Goal: Task Accomplishment & Management: Manage account settings

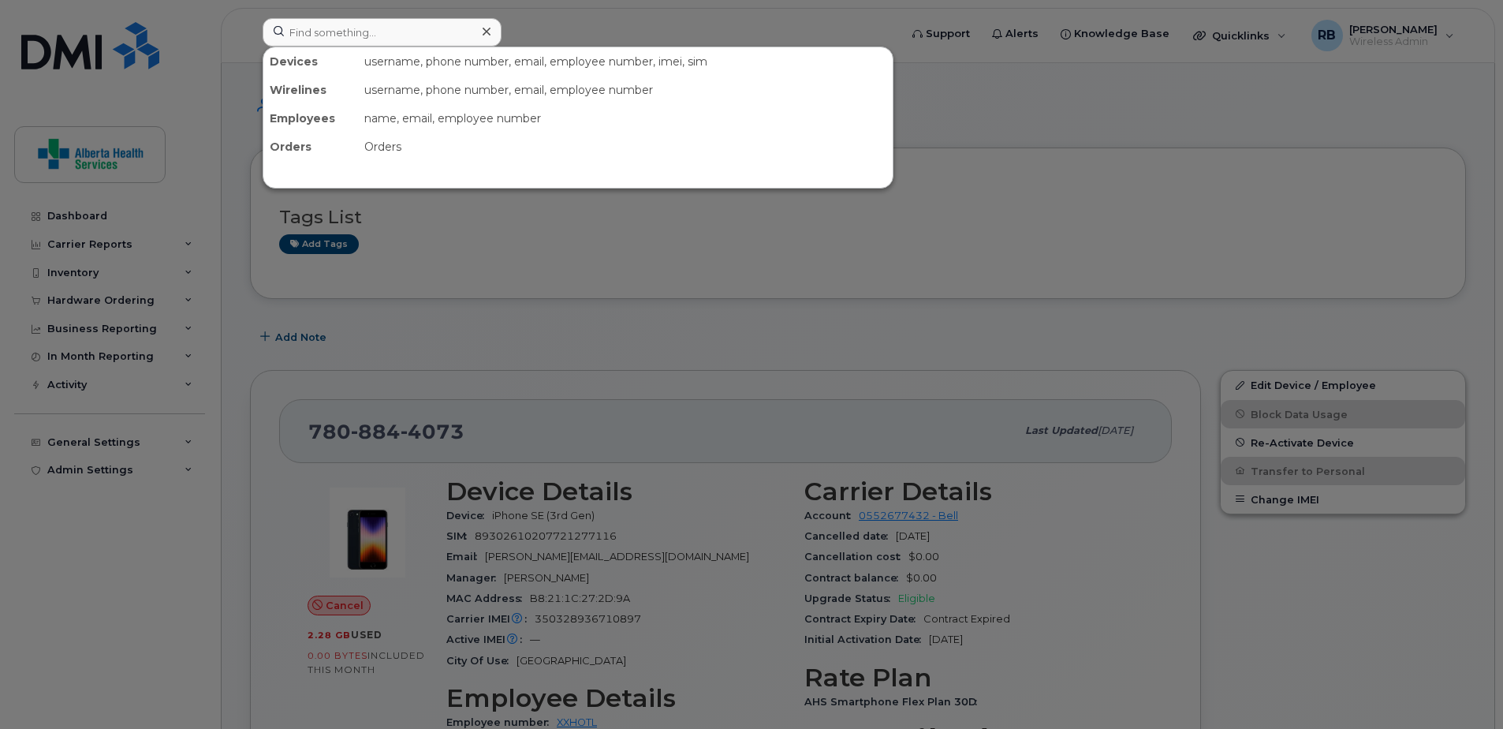
click at [354, 35] on input at bounding box center [382, 32] width 239 height 28
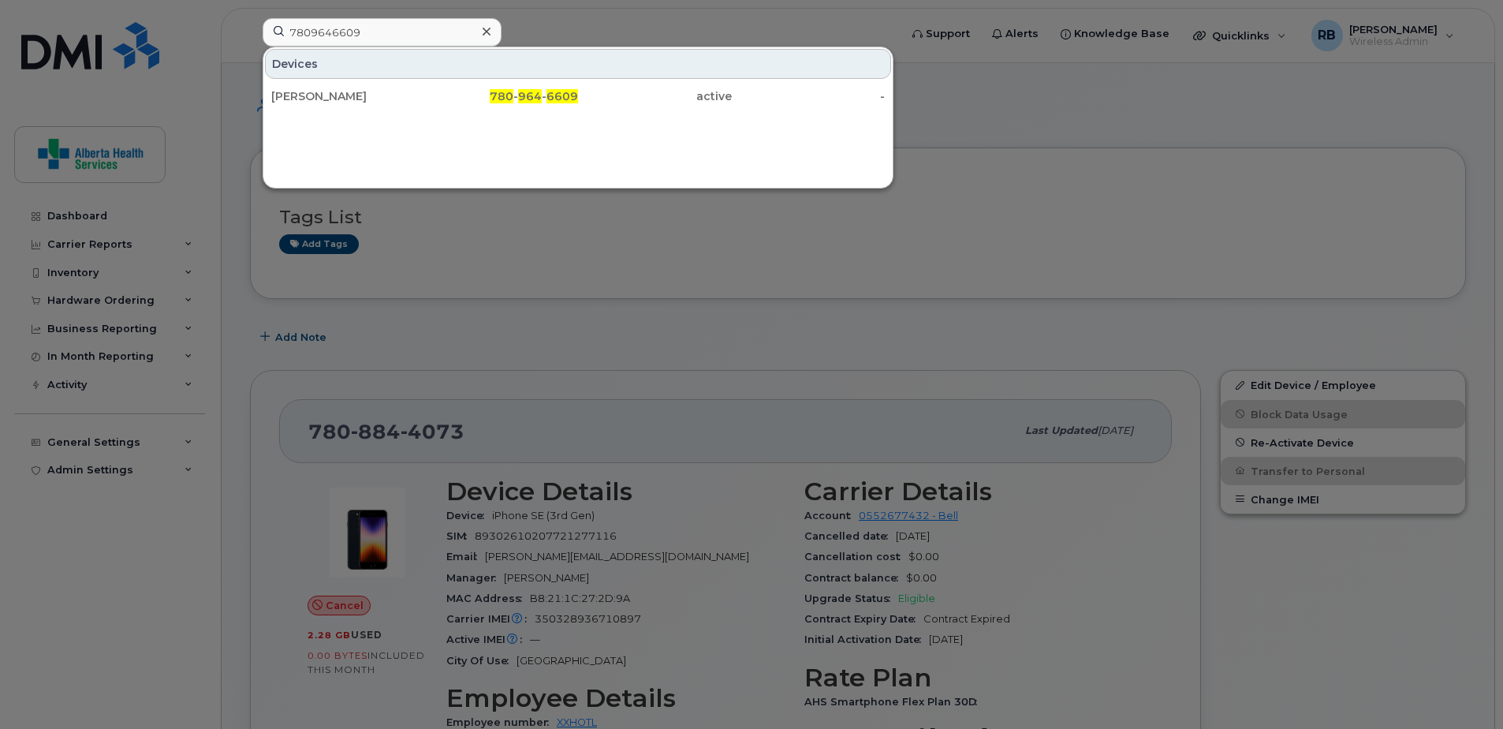
click at [1369, 173] on div at bounding box center [751, 364] width 1503 height 729
drag, startPoint x: 378, startPoint y: 36, endPoint x: 208, endPoint y: 37, distance: 170.3
click at [250, 37] on div "7809646609 Devices Andre Tremblay 780 - 964 - 6609 active -" at bounding box center [575, 35] width 651 height 35
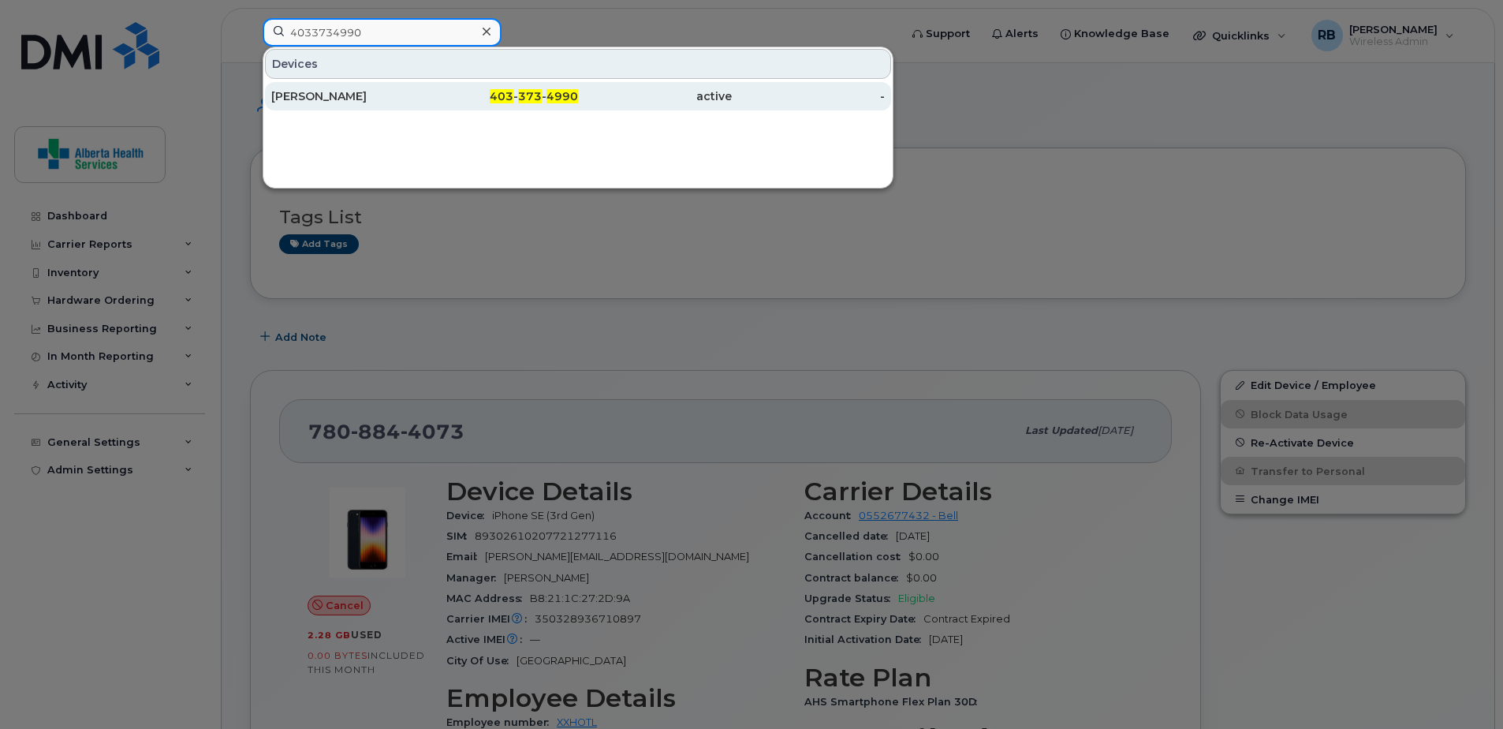
type input "4033734990"
click at [497, 102] on span "403" at bounding box center [502, 96] width 24 height 14
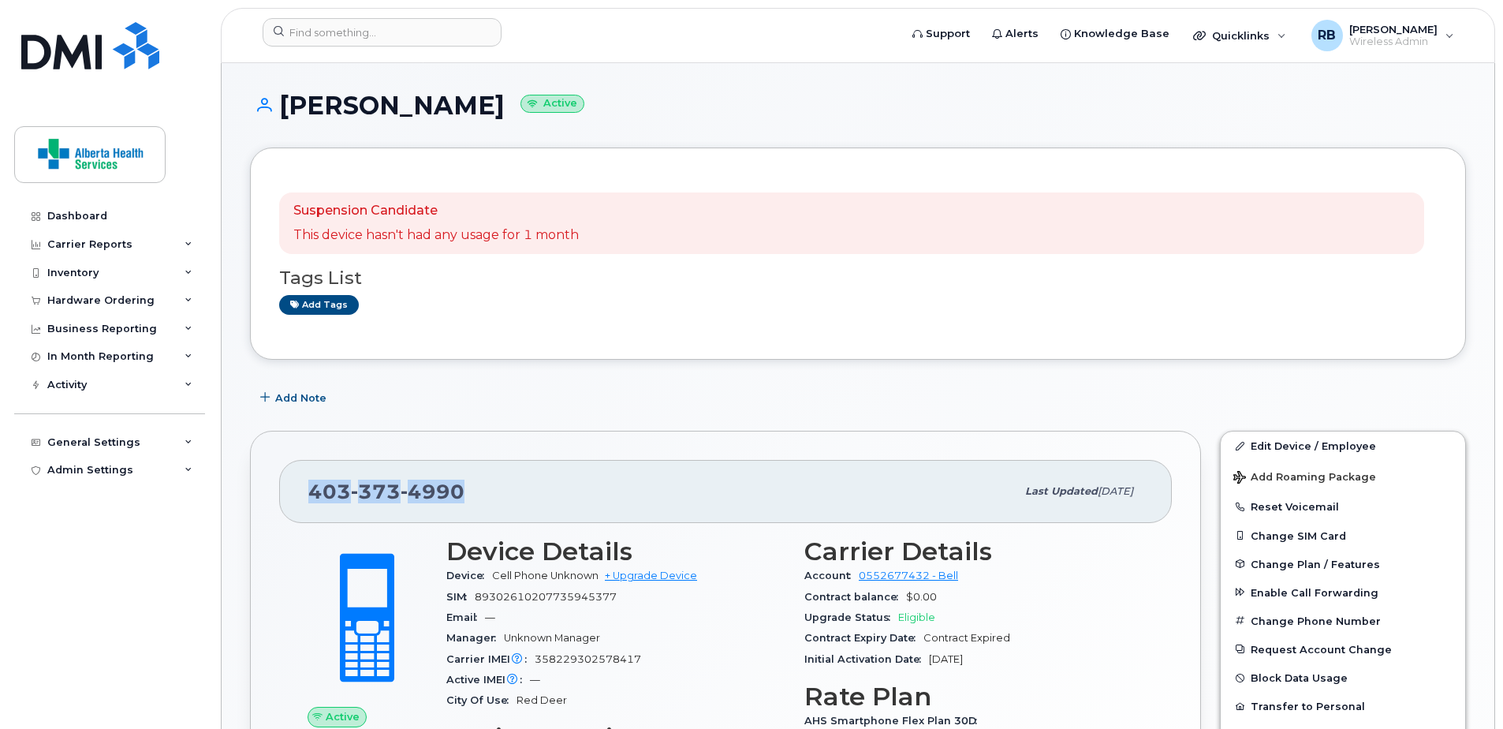
drag, startPoint x: 462, startPoint y: 501, endPoint x: 293, endPoint y: 476, distance: 170.5
click at [296, 479] on div "[PHONE_NUMBER] Last updated [DATE]" at bounding box center [725, 491] width 893 height 63
copy span "[PHONE_NUMBER]"
click at [777, 446] on div "[PHONE_NUMBER] Last updated [DATE] Active Send Message 0.00 Bytes  used 0.00 By…" at bounding box center [725, 683] width 951 height 505
drag, startPoint x: 564, startPoint y: 110, endPoint x: 46, endPoint y: 138, distance: 518.8
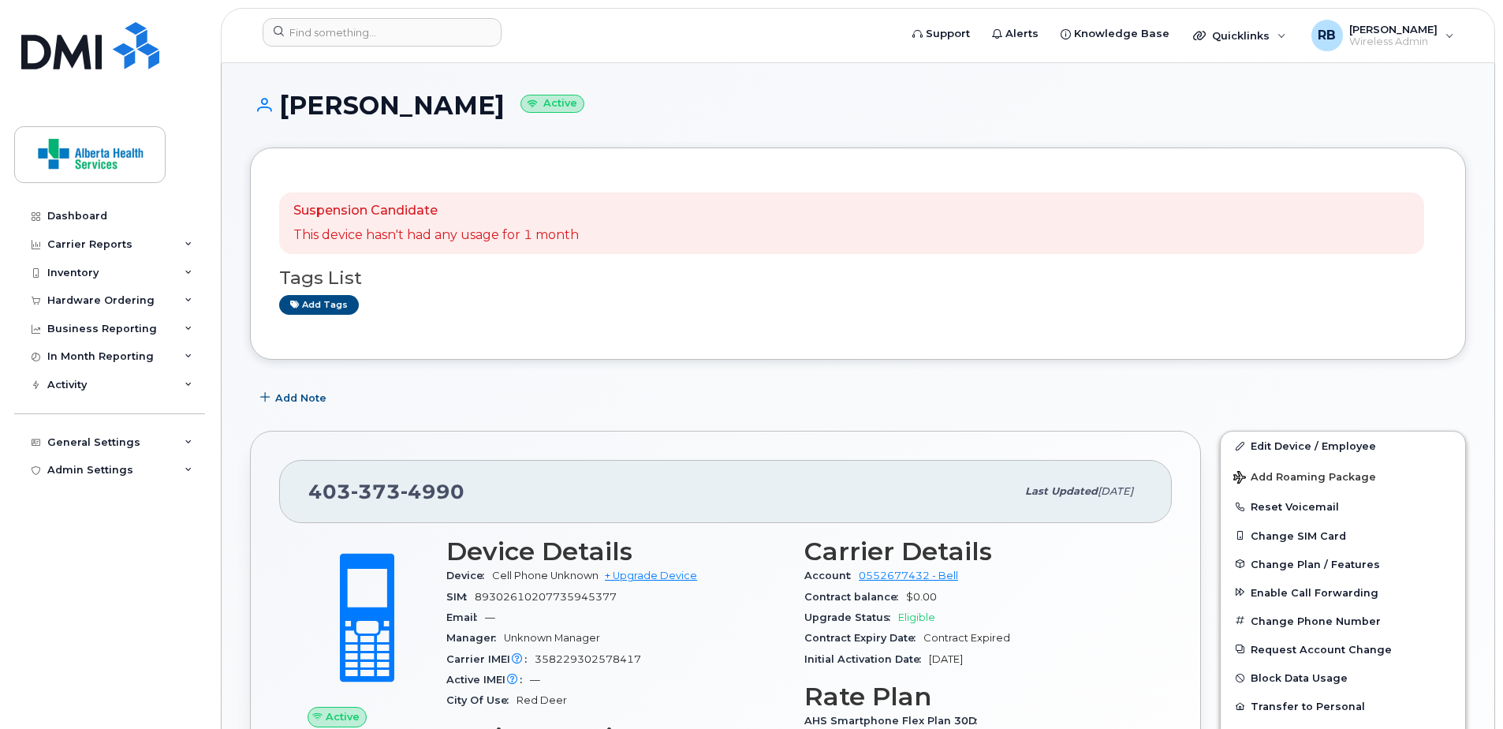
click at [281, 100] on h1 "[PERSON_NAME] Active" at bounding box center [858, 105] width 1216 height 28
copy h1 "[PERSON_NAME]"
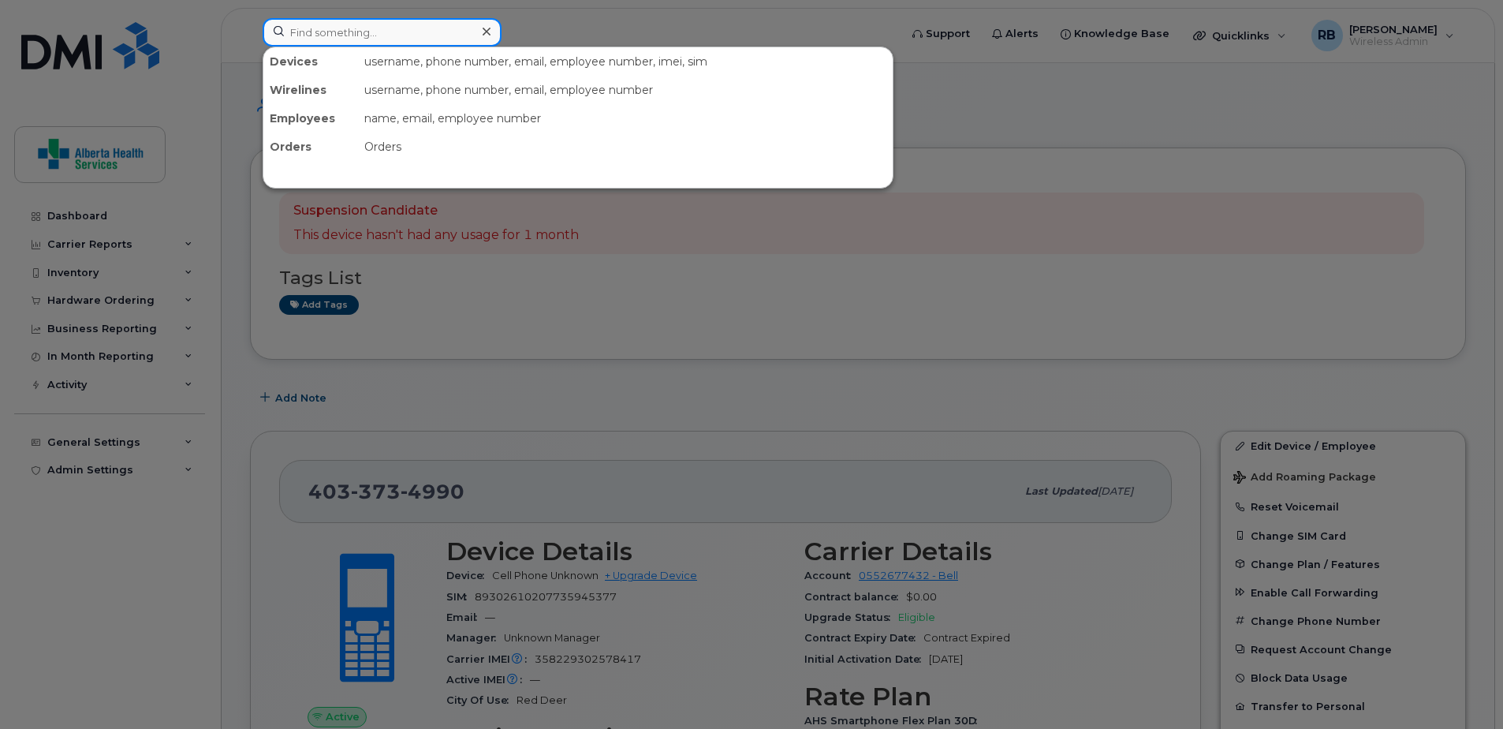
click at [351, 40] on input at bounding box center [382, 32] width 239 height 28
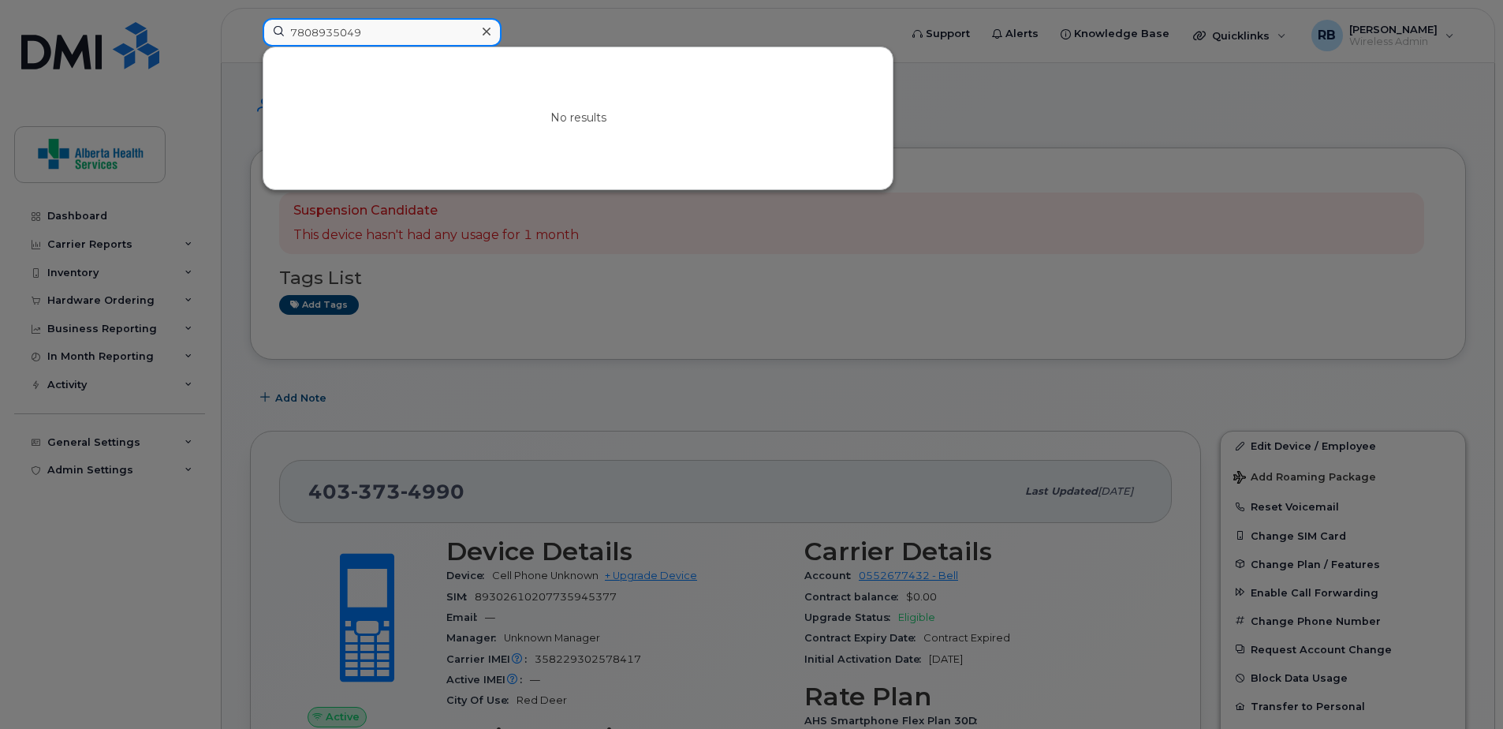
click at [400, 36] on input "7808935049" at bounding box center [382, 32] width 239 height 28
drag, startPoint x: 408, startPoint y: 34, endPoint x: 125, endPoint y: 18, distance: 283.5
click at [250, 18] on div "7808935049 No results" at bounding box center [575, 35] width 651 height 35
type input "4039155075"
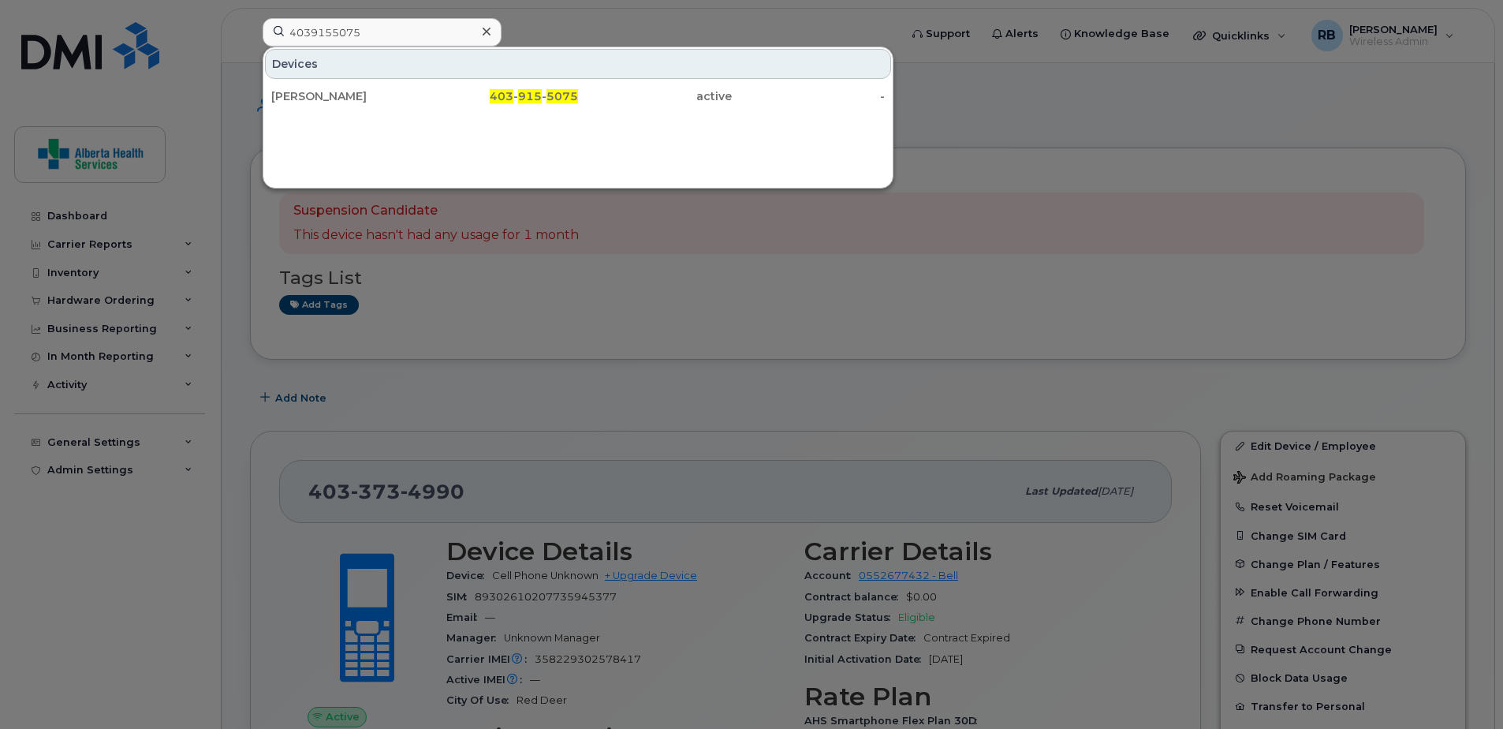
drag, startPoint x: 341, startPoint y: 95, endPoint x: 47, endPoint y: 205, distance: 314.6
click at [341, 95] on div "Erin Mulder" at bounding box center [348, 96] width 154 height 16
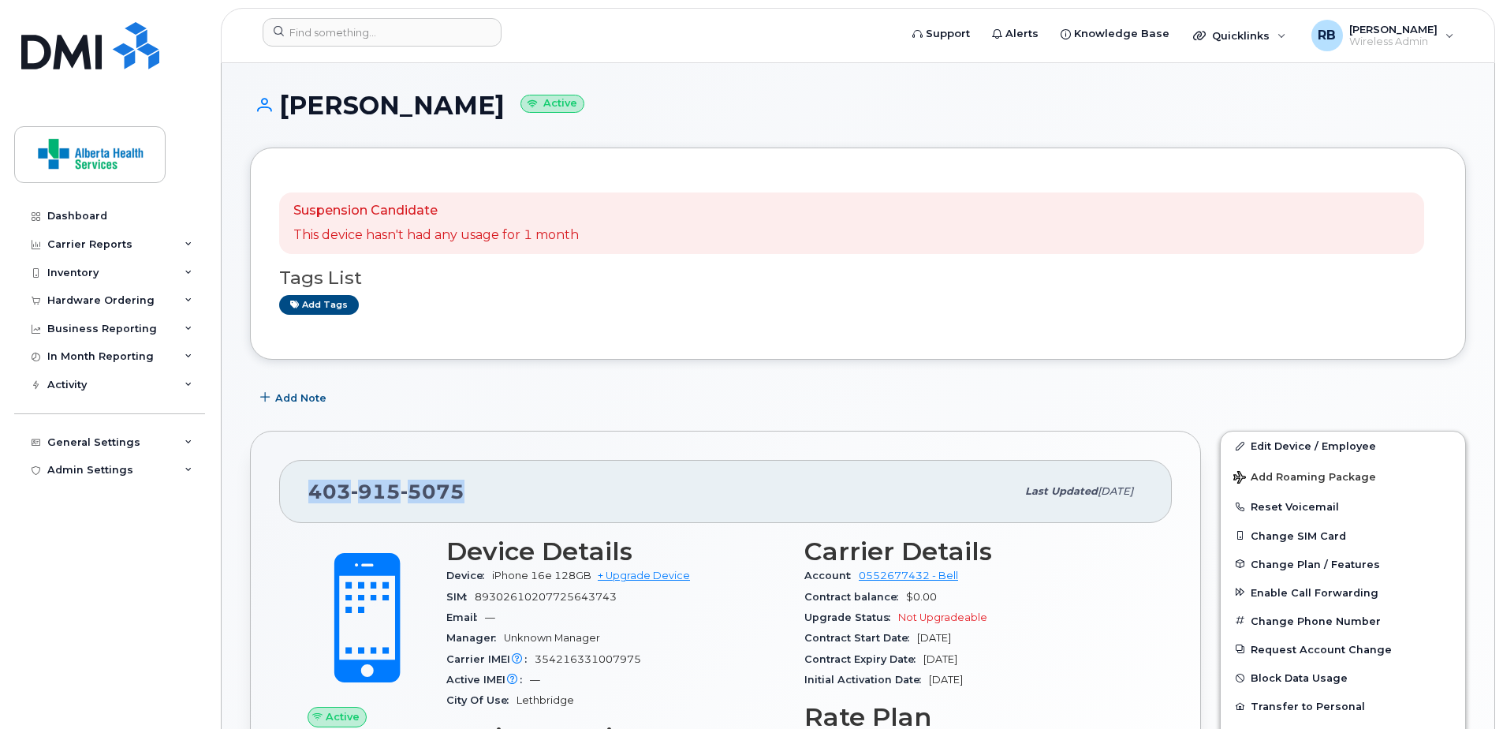
drag, startPoint x: 472, startPoint y: 486, endPoint x: 271, endPoint y: 457, distance: 203.2
click at [285, 489] on div "403 915 5075 Last updated Aug 25, 2025" at bounding box center [725, 491] width 893 height 63
copy span "403 915 5075"
click at [882, 299] on div "Add tags" at bounding box center [851, 305] width 1145 height 20
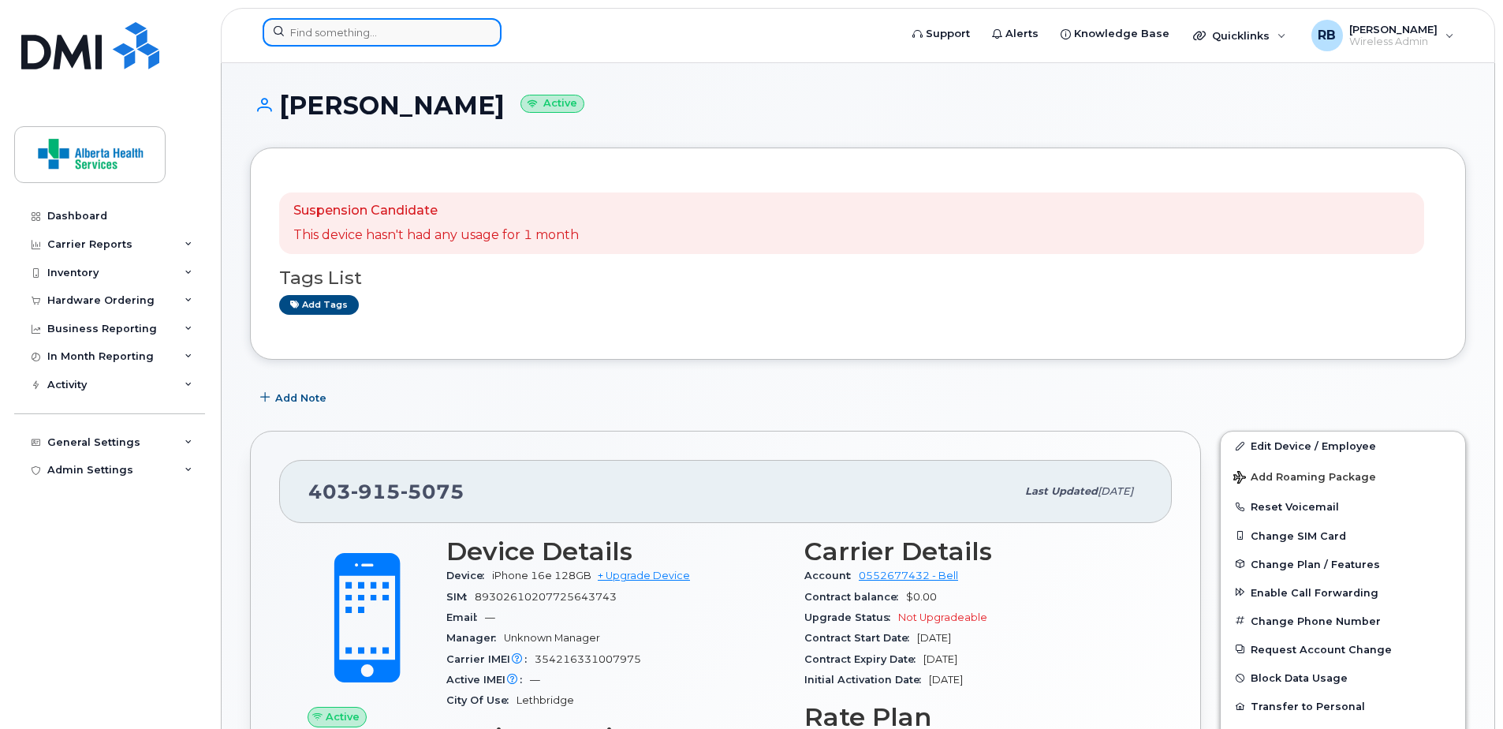
click at [371, 31] on input at bounding box center [382, 32] width 239 height 28
paste input "4037044589"
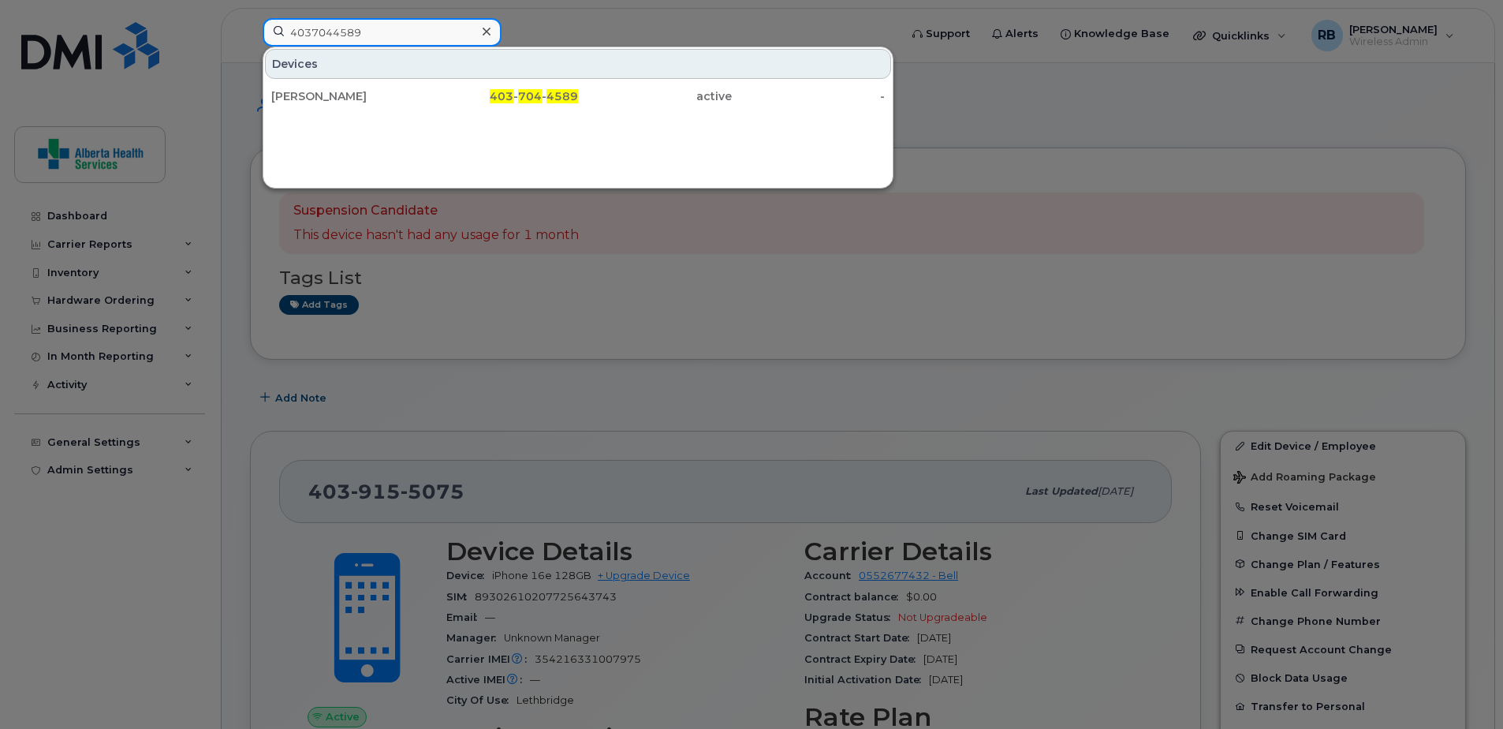
type input "4037044589"
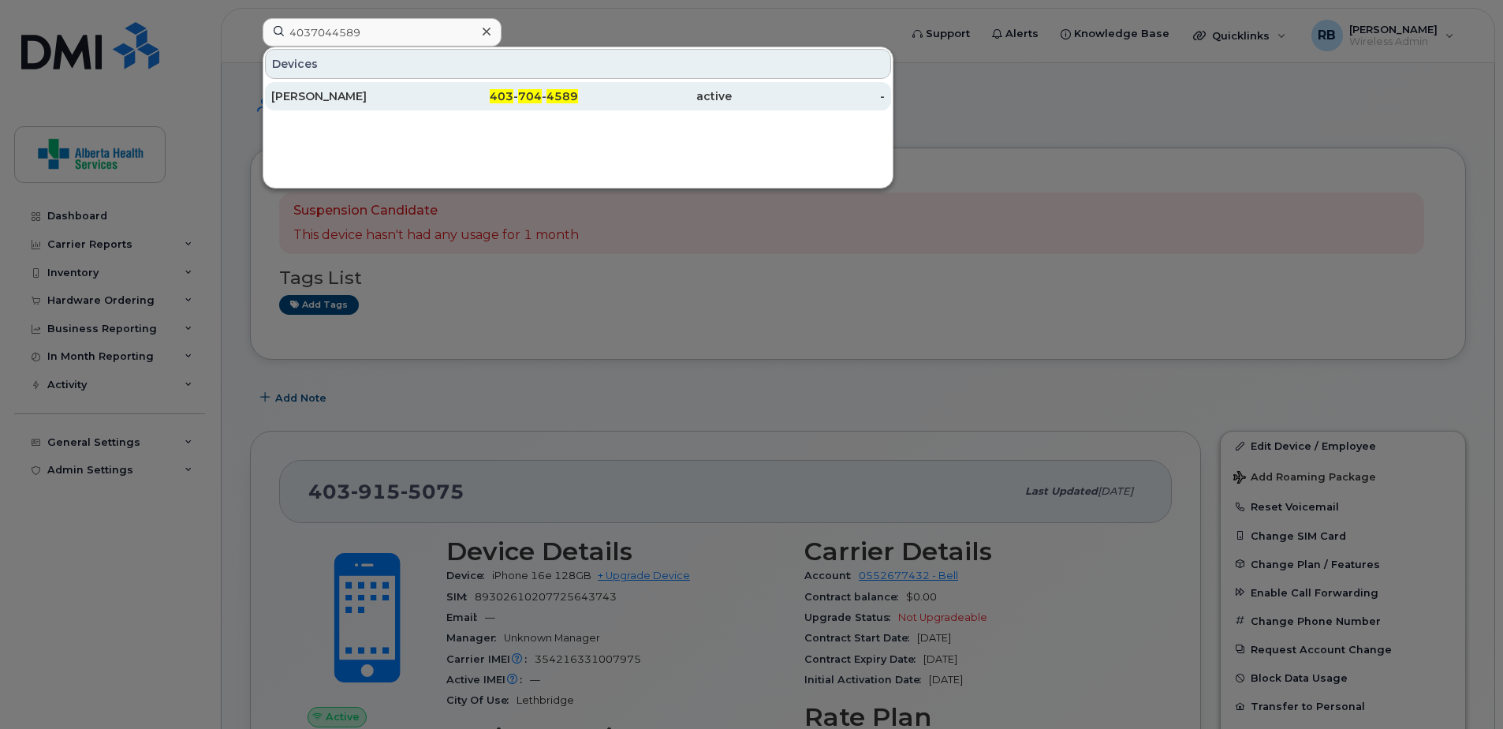
drag, startPoint x: 395, startPoint y: 91, endPoint x: 421, endPoint y: 103, distance: 28.6
click at [421, 103] on div "Lisa Lagrelle" at bounding box center [348, 96] width 154 height 16
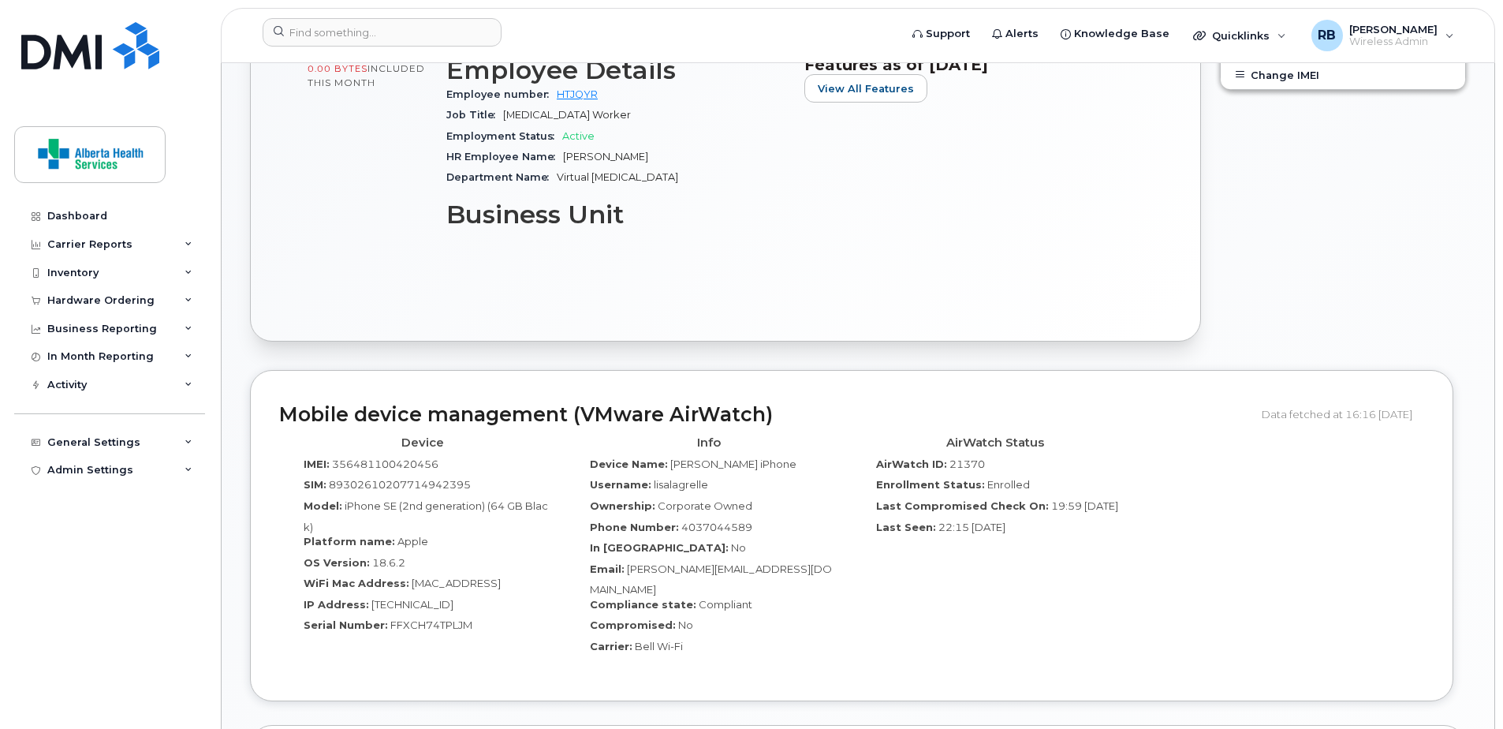
scroll to position [631, 0]
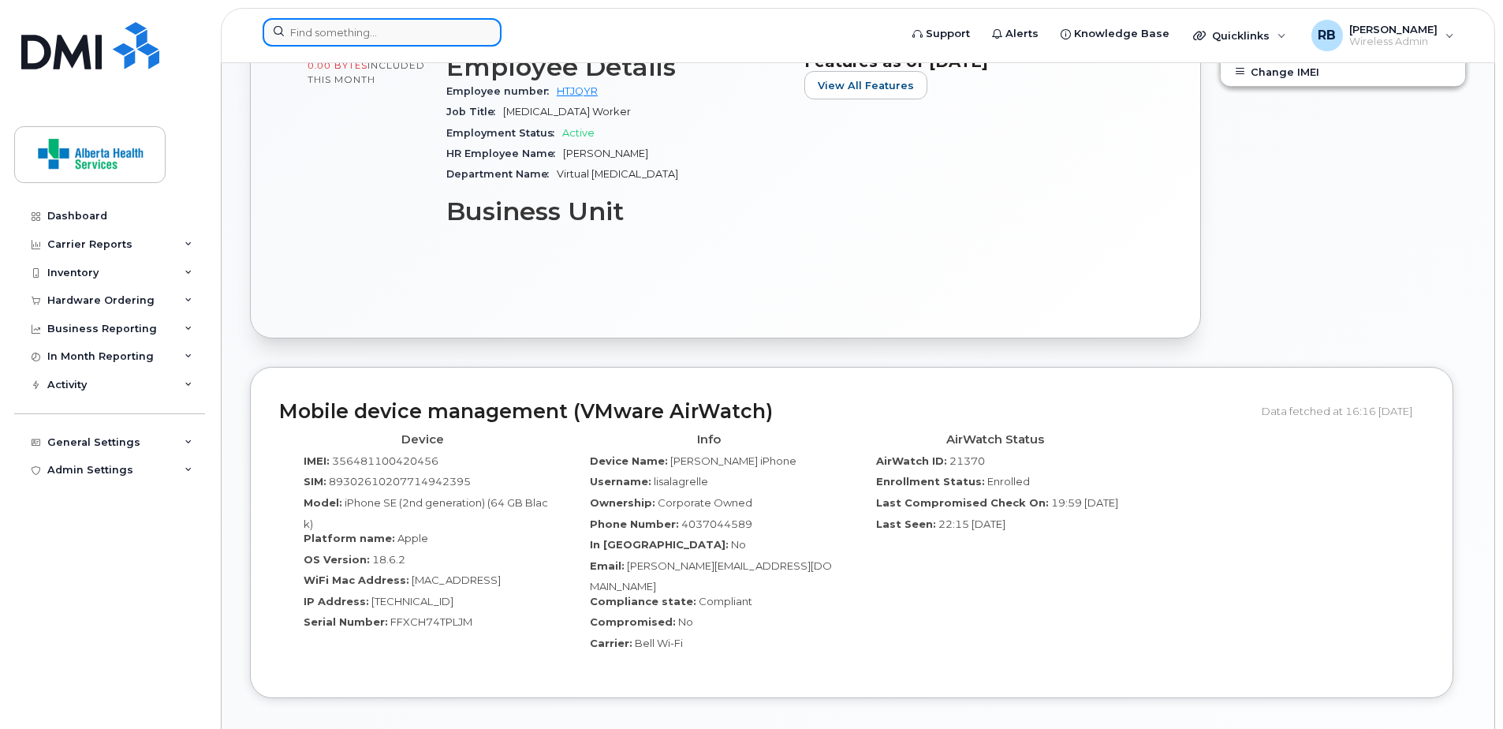
click at [365, 25] on input at bounding box center [382, 32] width 239 height 28
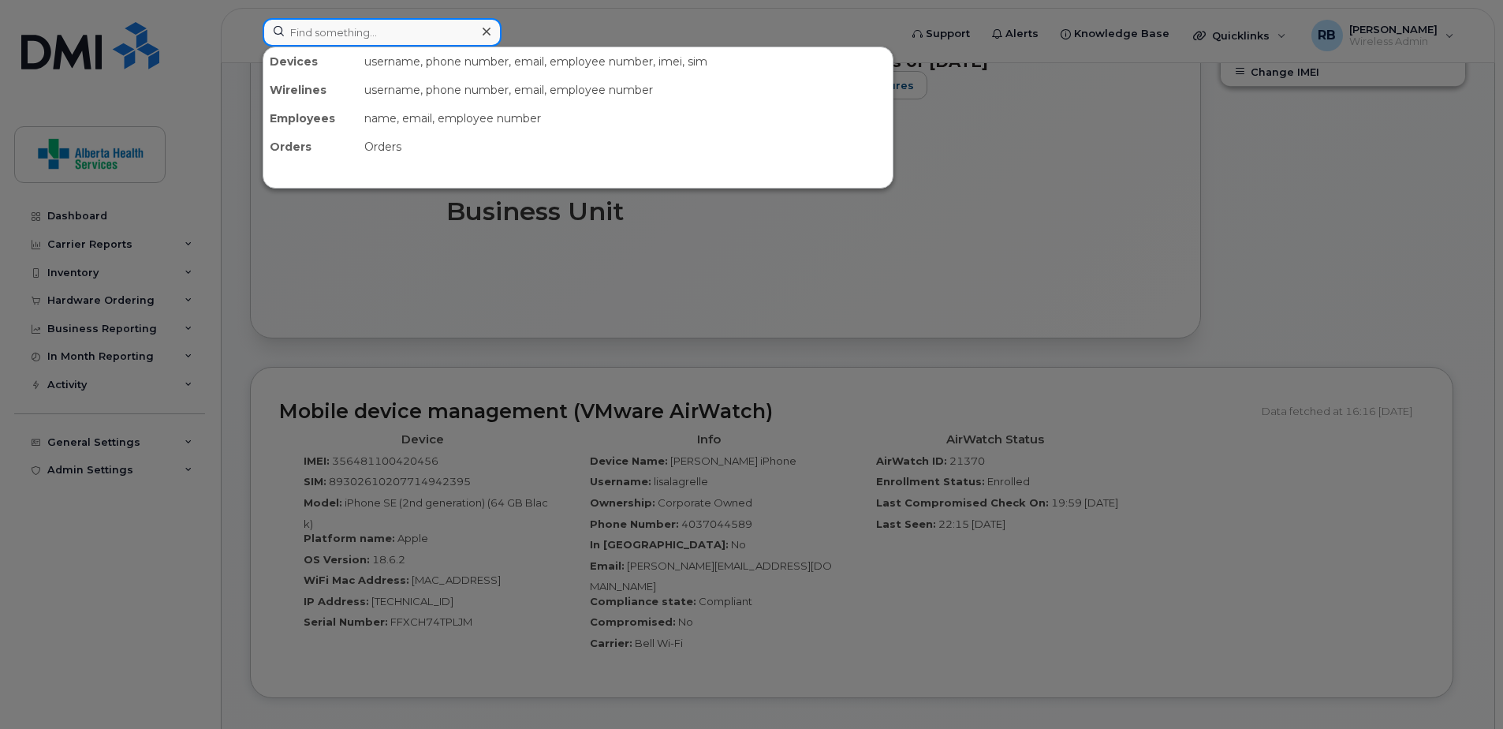
paste input "(403) 990-5207"
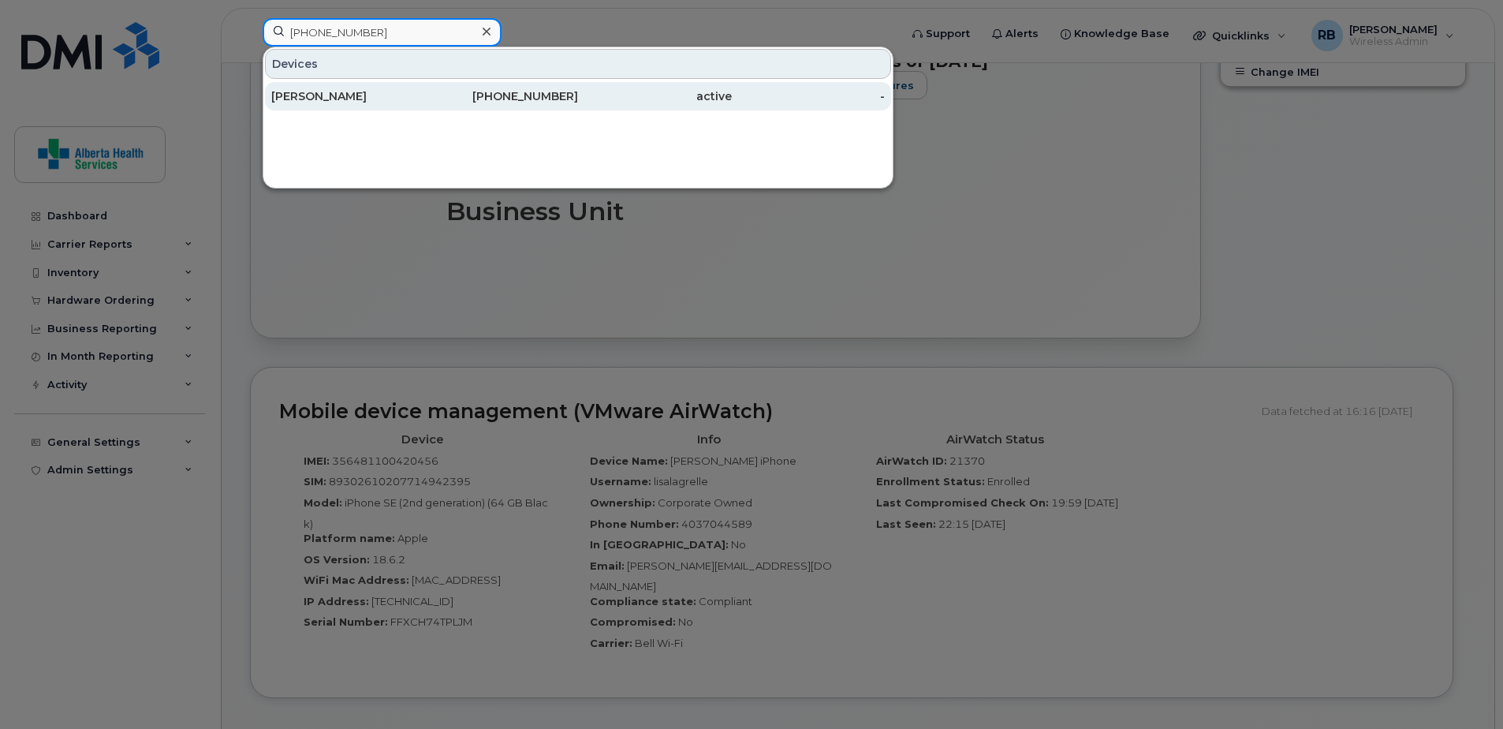
type input "(403) 990-5207"
click at [416, 88] on div "Leah Young" at bounding box center [348, 96] width 154 height 28
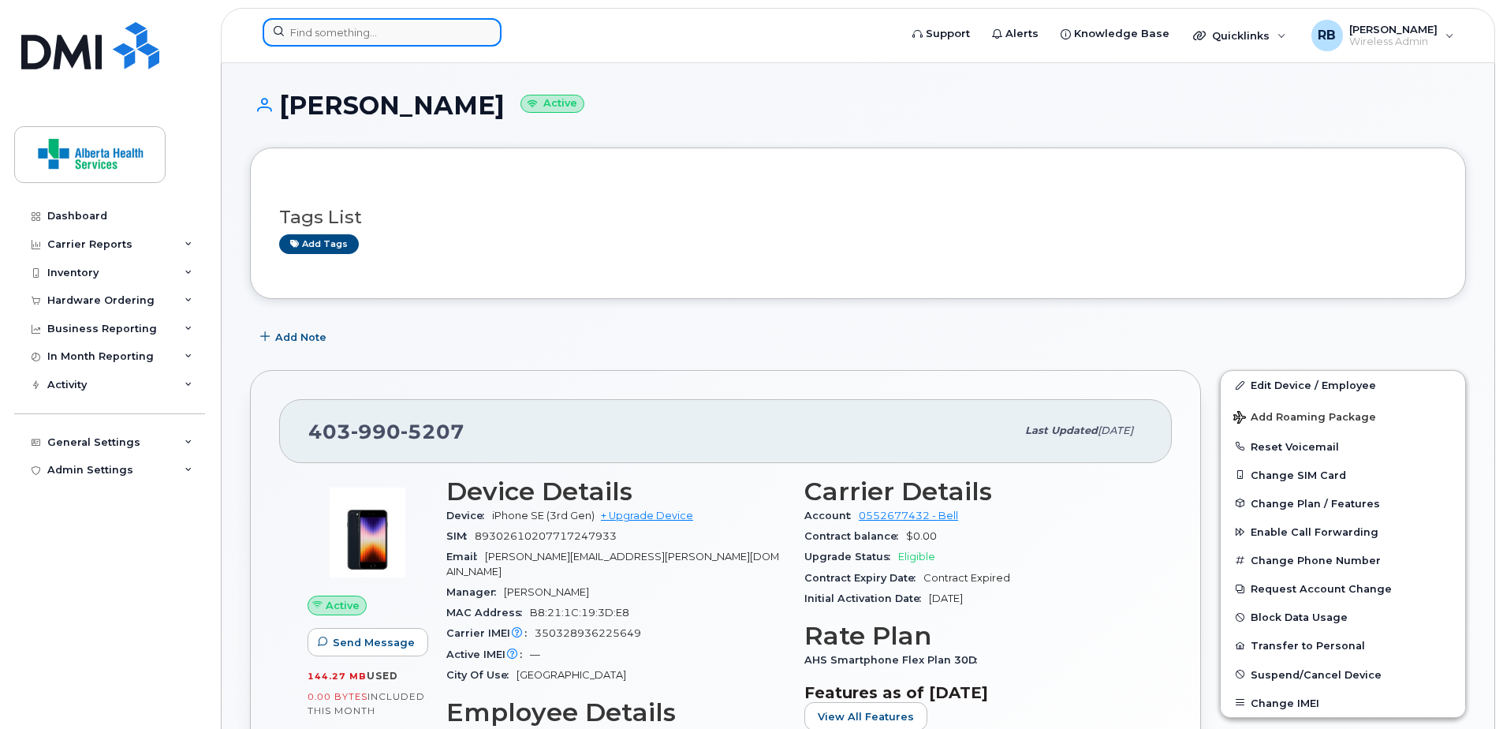
click at [375, 28] on input at bounding box center [382, 32] width 239 height 28
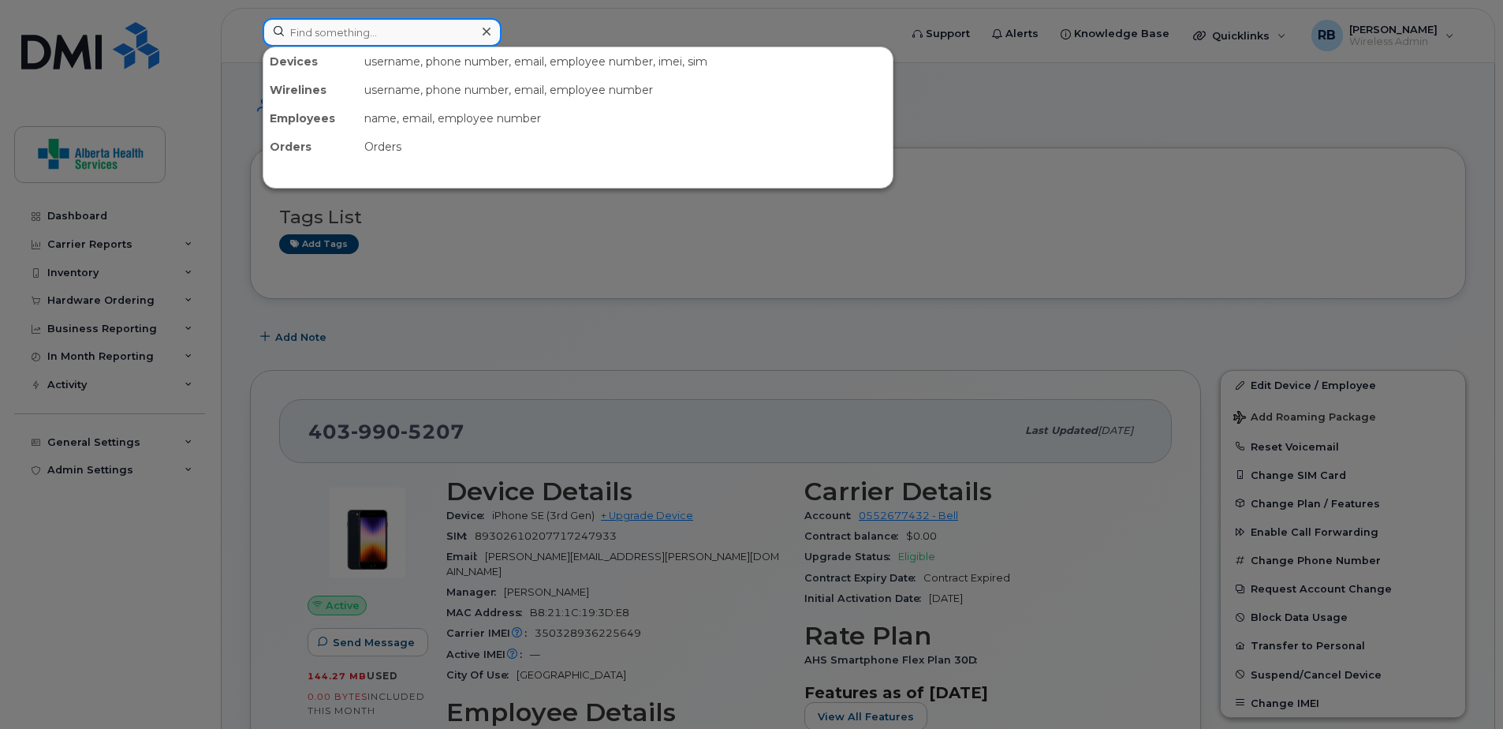
paste input "403-863-0514"
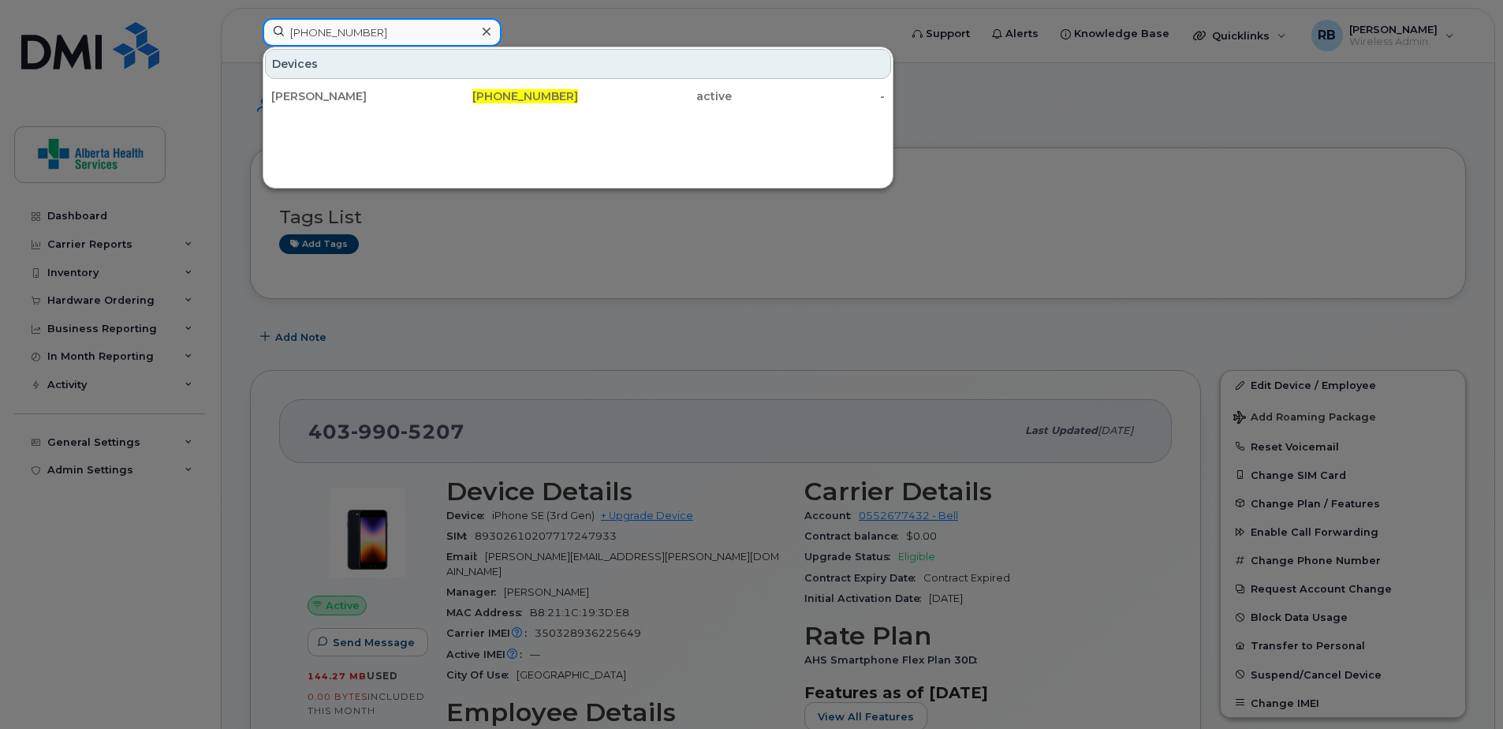
type input "403-863-0514"
click at [561, 98] on span "403-863-0514" at bounding box center [525, 96] width 106 height 14
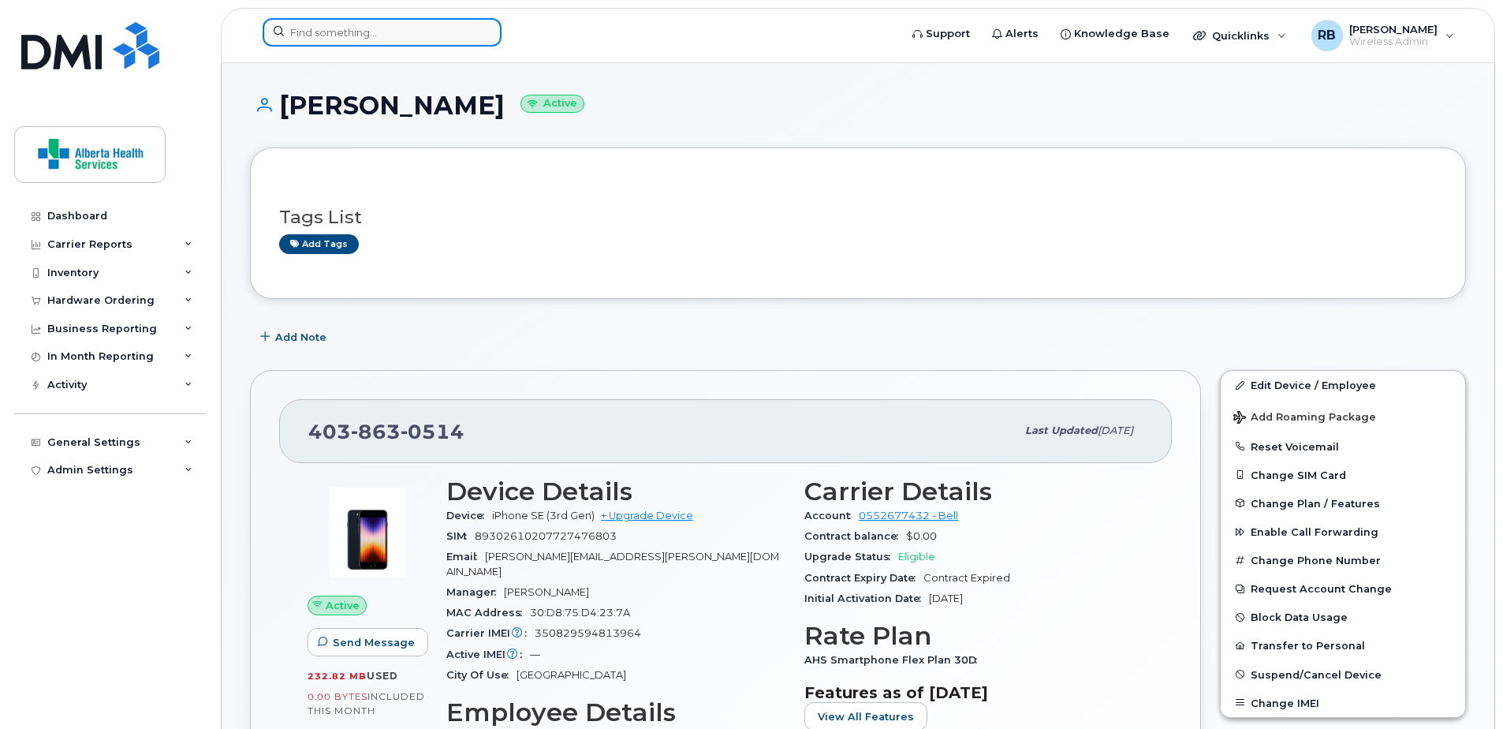
click at [330, 31] on input at bounding box center [382, 32] width 239 height 28
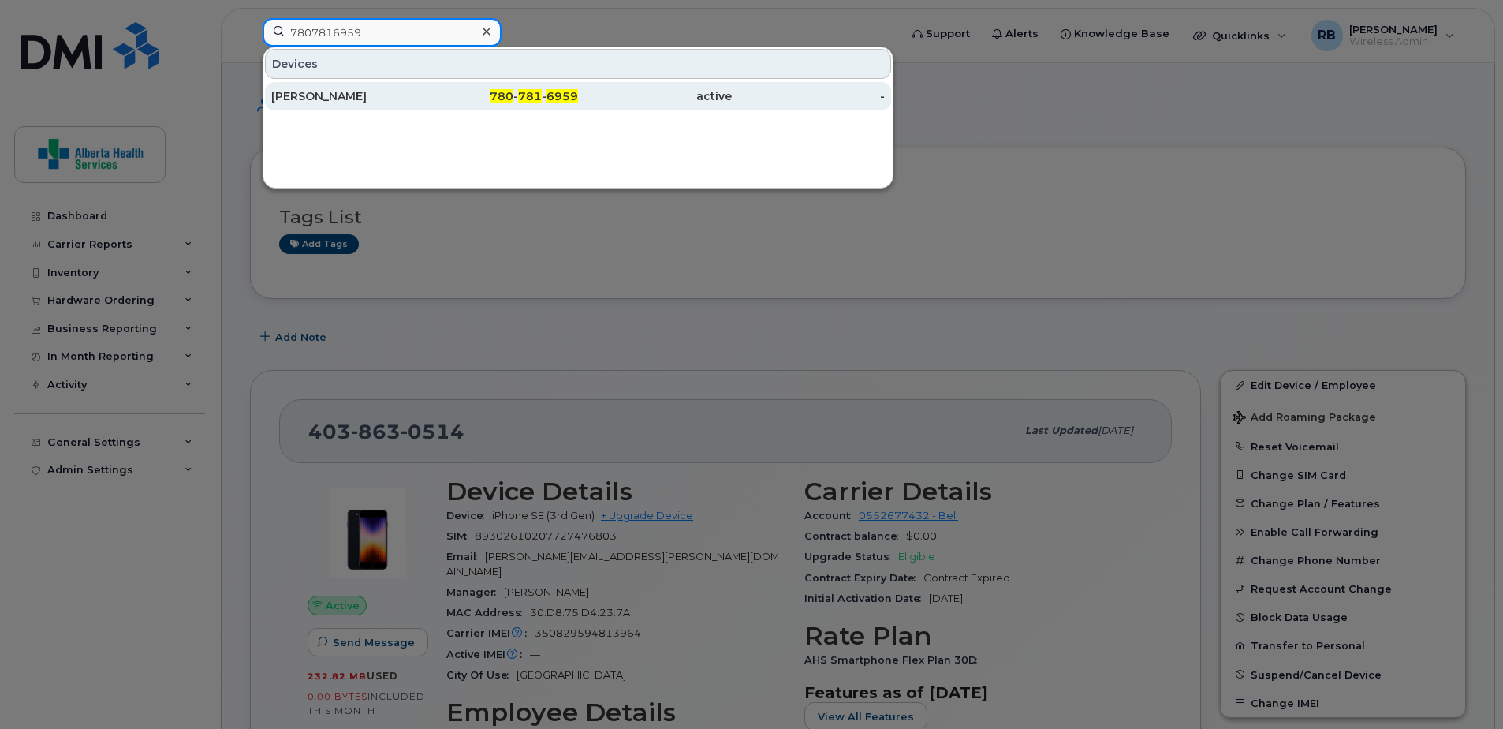
type input "7807816959"
click at [453, 100] on div "780 - 781 - 6959" at bounding box center [502, 96] width 154 height 16
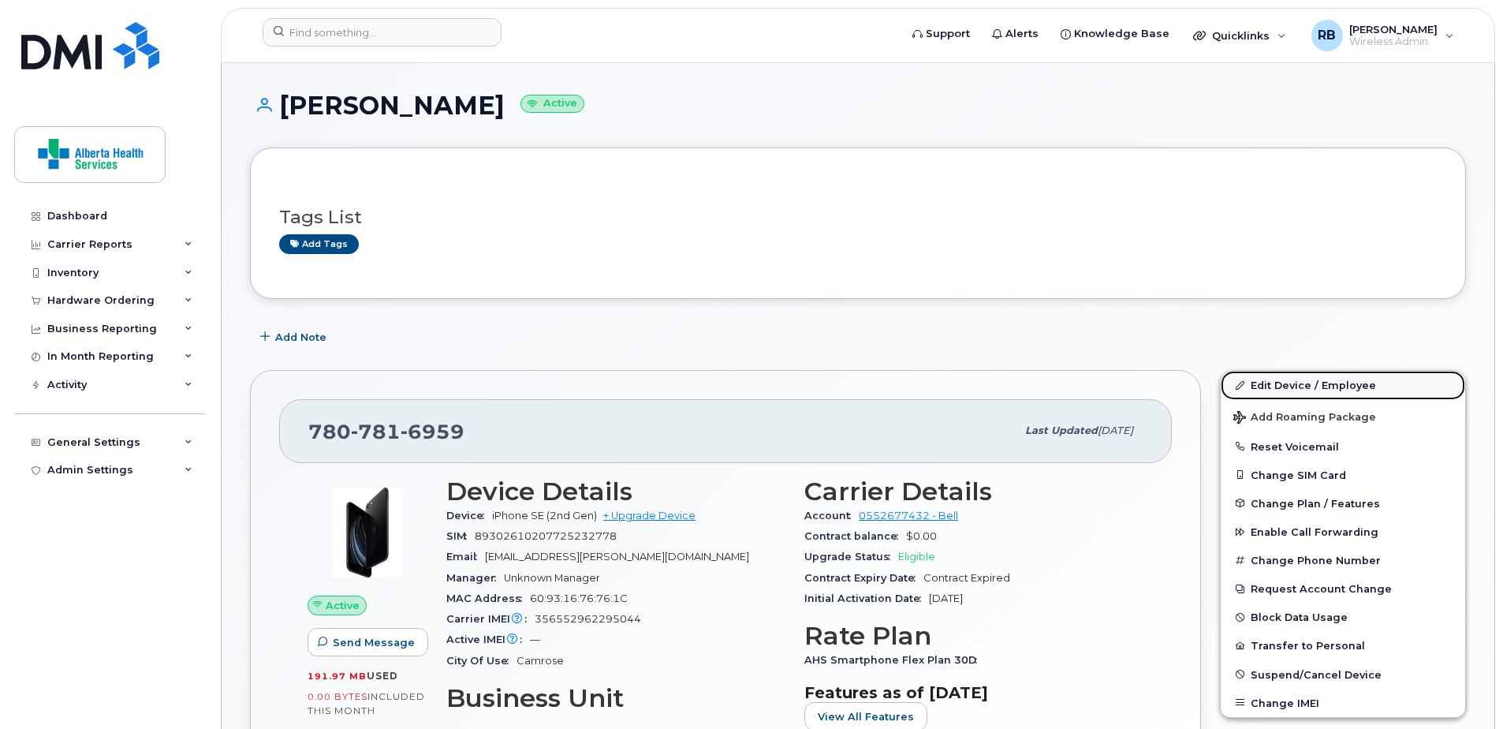
click at [1315, 391] on link "Edit Device / Employee" at bounding box center [1343, 385] width 244 height 28
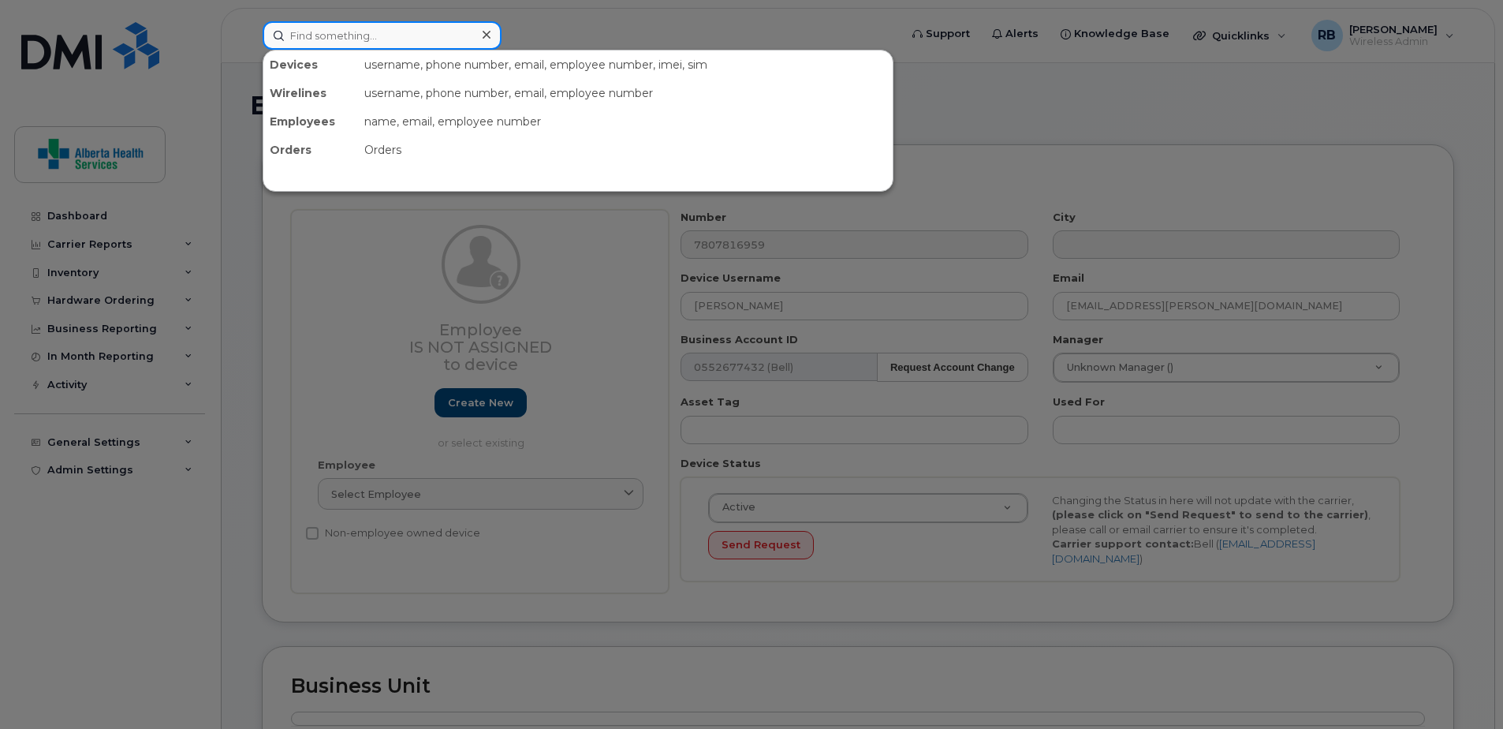
click at [323, 38] on input at bounding box center [382, 35] width 239 height 28
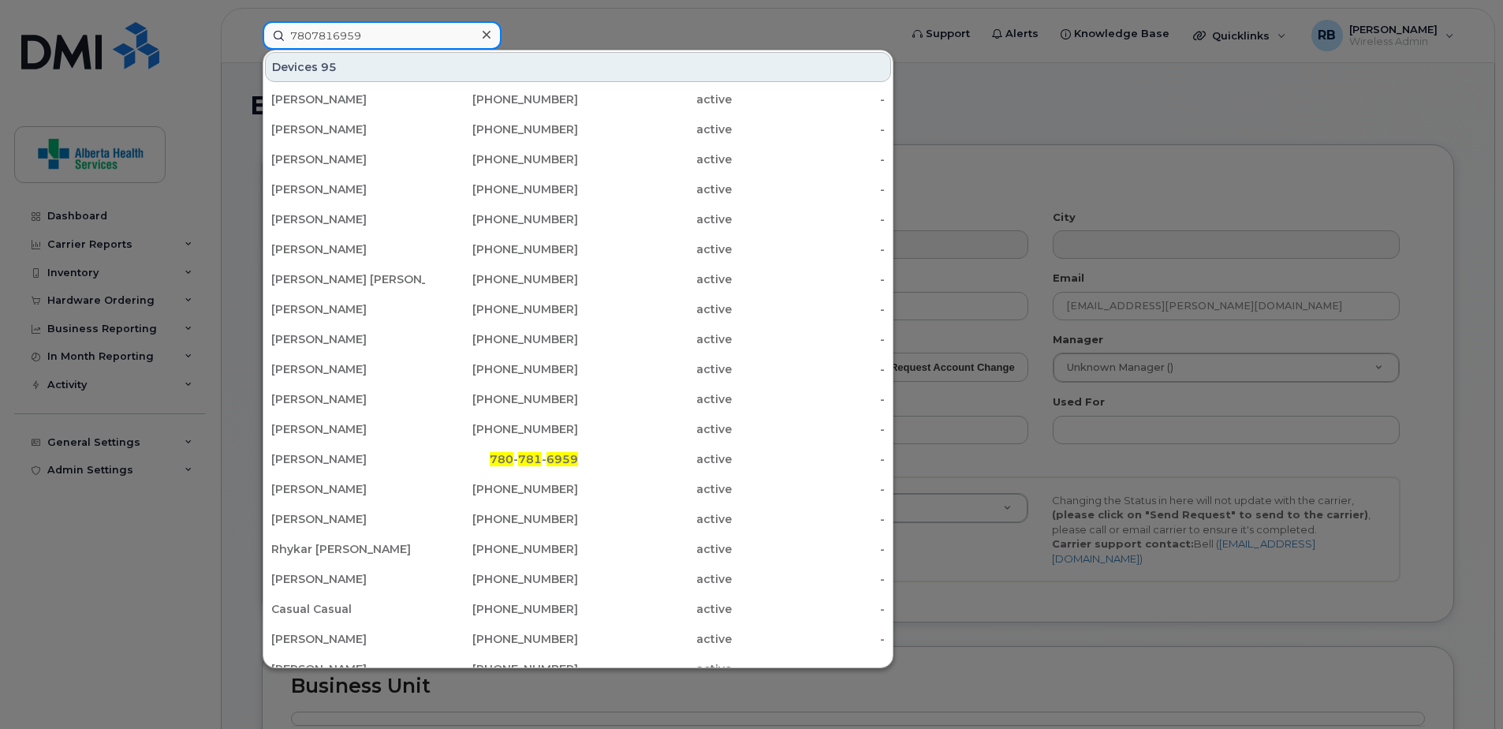
type input "7807816959"
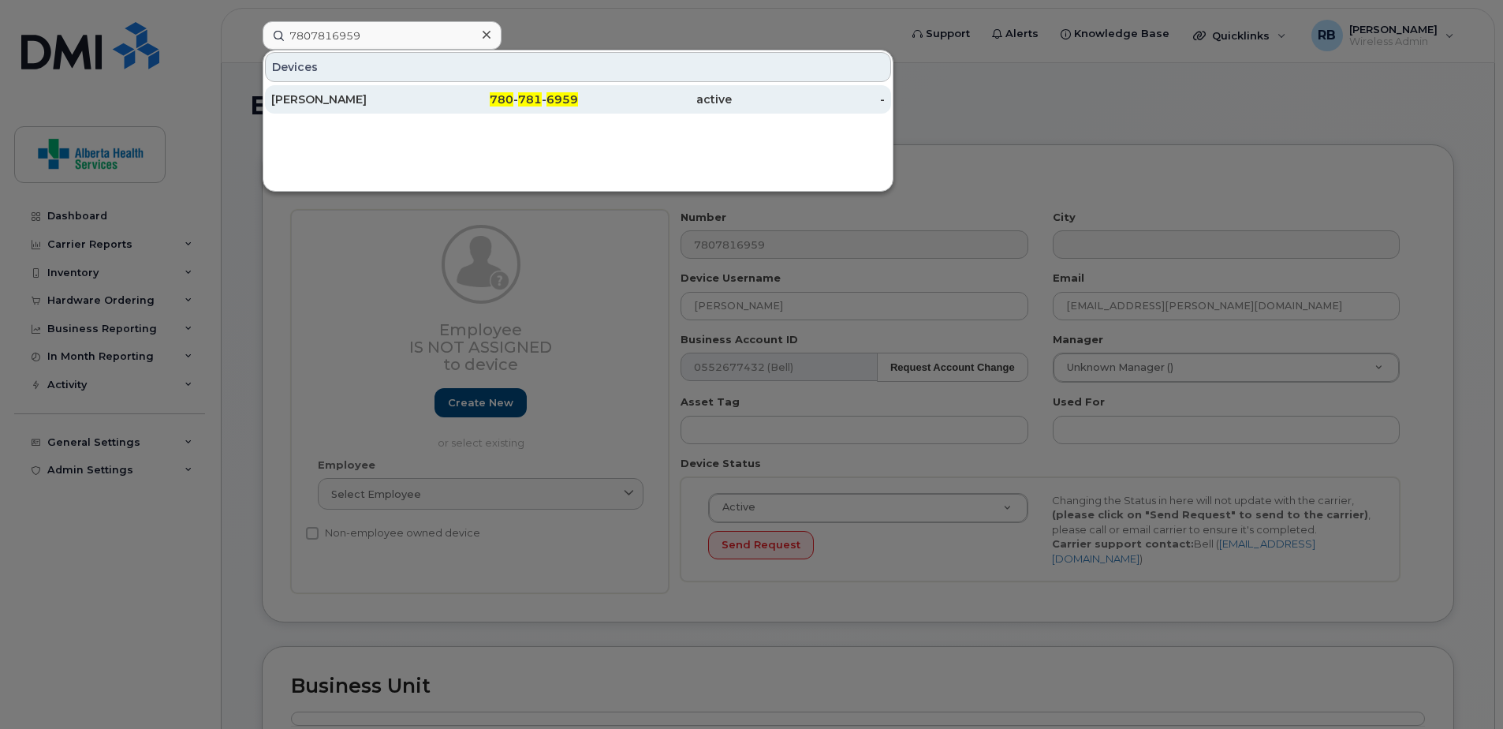
click at [483, 95] on div "780 - 781 - 6959" at bounding box center [502, 99] width 154 height 16
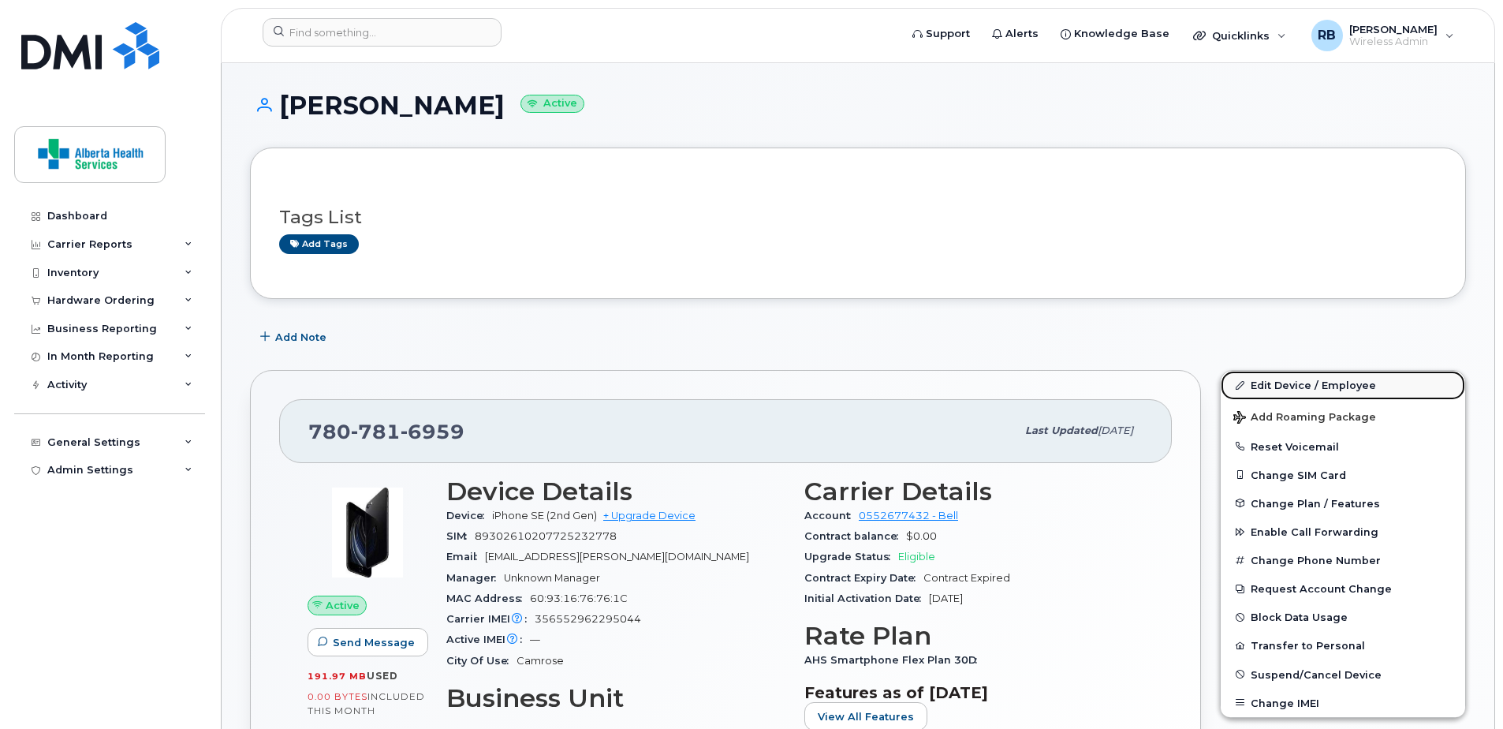
click at [1288, 385] on link "Edit Device / Employee" at bounding box center [1343, 385] width 244 height 28
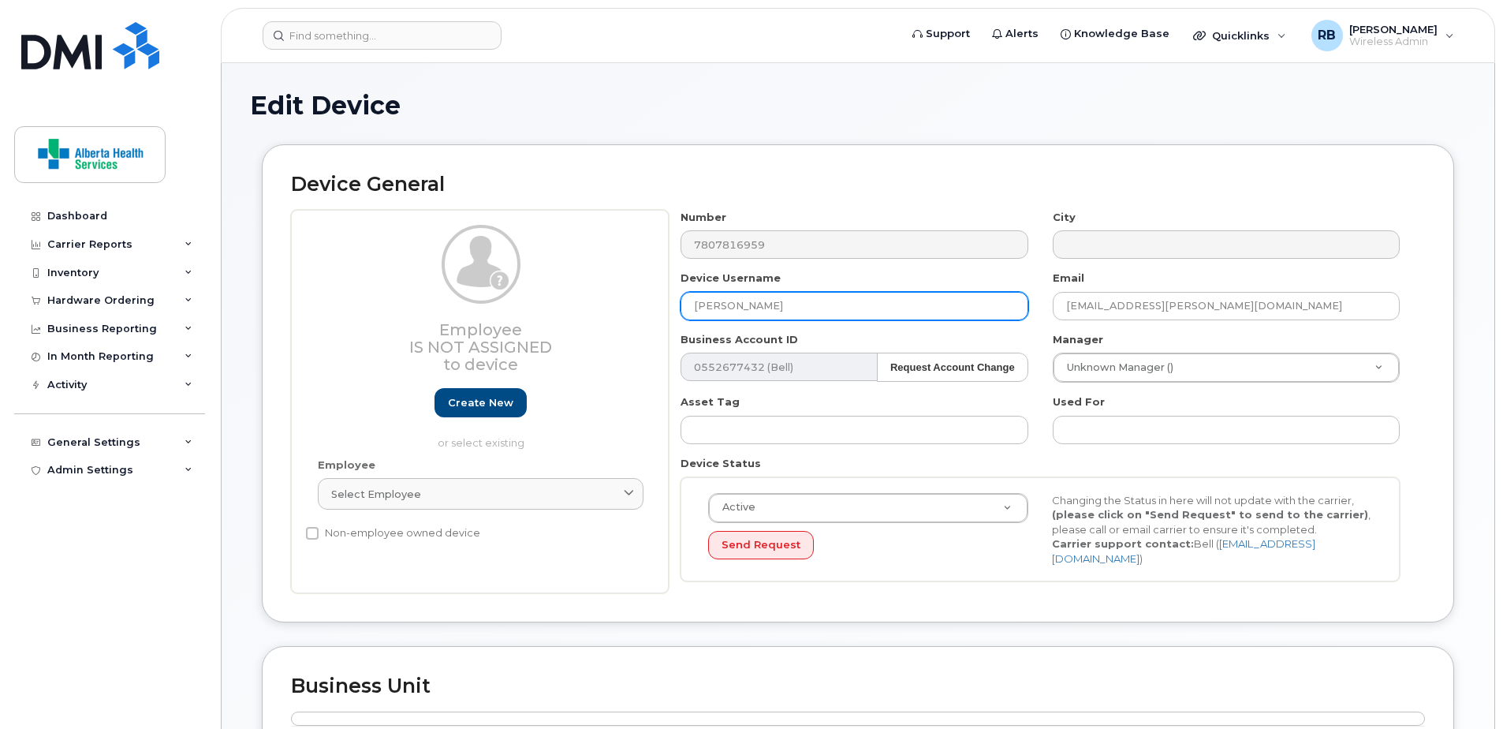
drag, startPoint x: 825, startPoint y: 304, endPoint x: 334, endPoint y: 275, distance: 491.3
click at [342, 281] on div "Employee Is not assigned to device Create new or select existing Employee Selec…" at bounding box center [858, 402] width 1134 height 384
paste input "[PERSON_NAME]"
type input "[PERSON_NAME]"
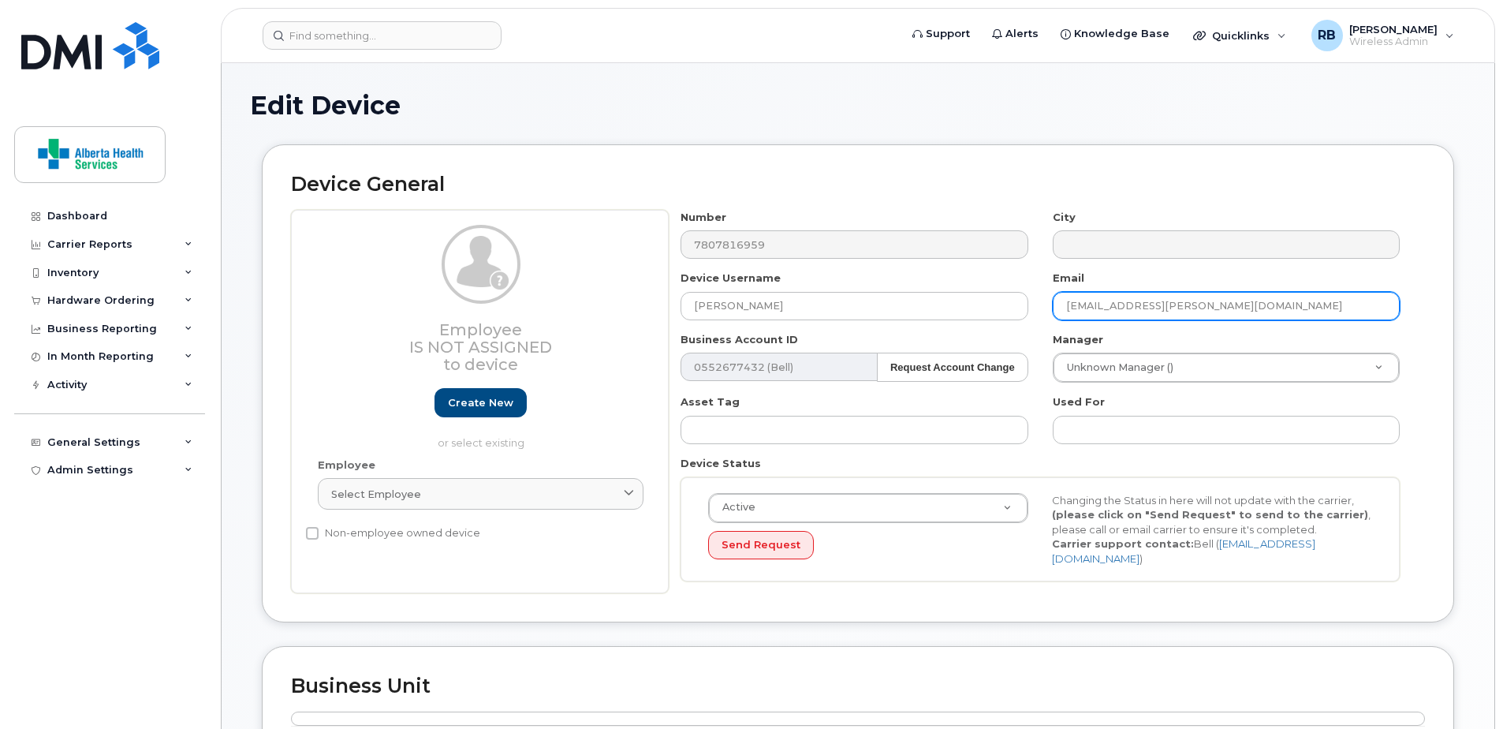
drag, startPoint x: 1292, startPoint y: 308, endPoint x: 890, endPoint y: 283, distance: 402.1
click at [890, 283] on div "Number 7807816959 City Device Username [PERSON_NAME] Email [EMAIL_ADDRESS][PERS…" at bounding box center [1041, 402] width 744 height 384
paste input "allory.[PERSON_NAME]@assistedlivingalberta"
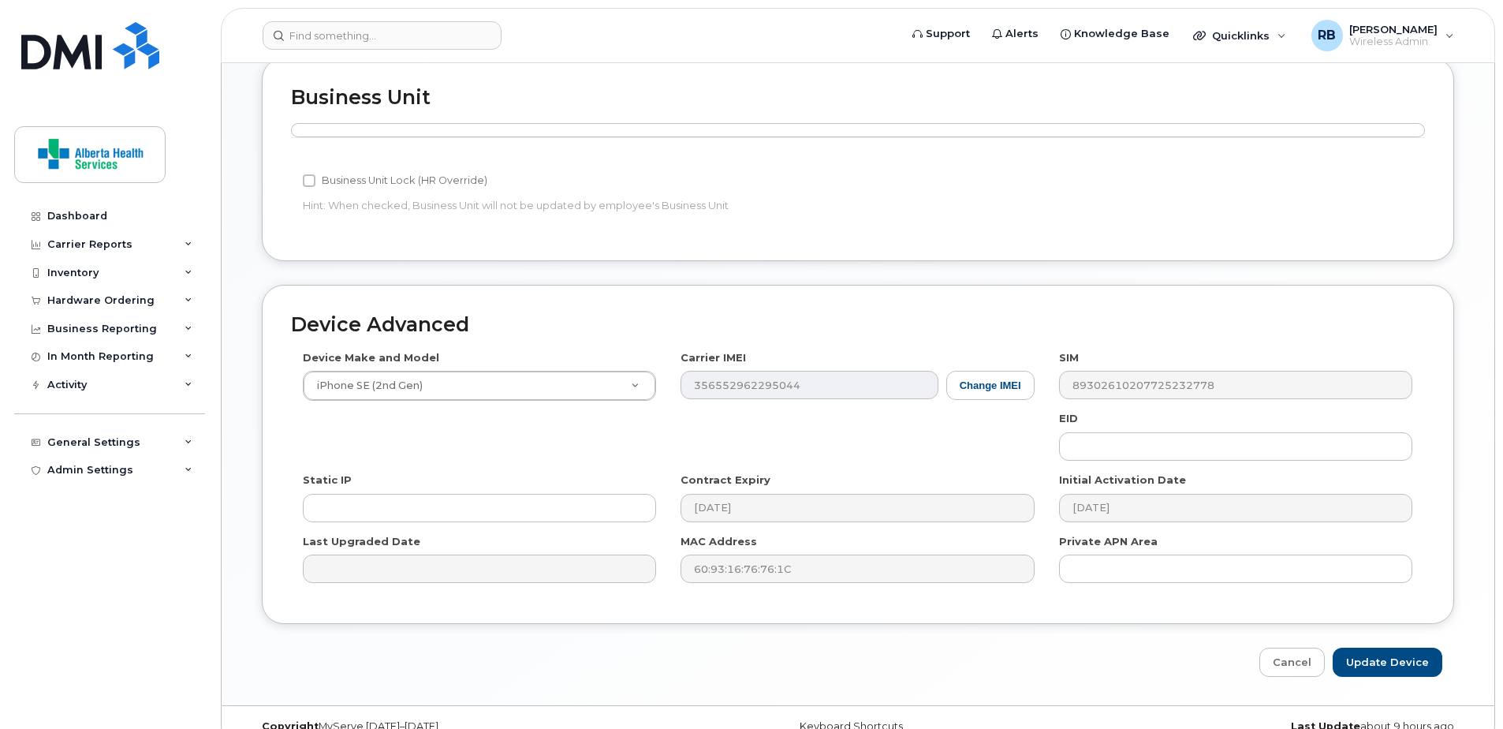
scroll to position [609, 0]
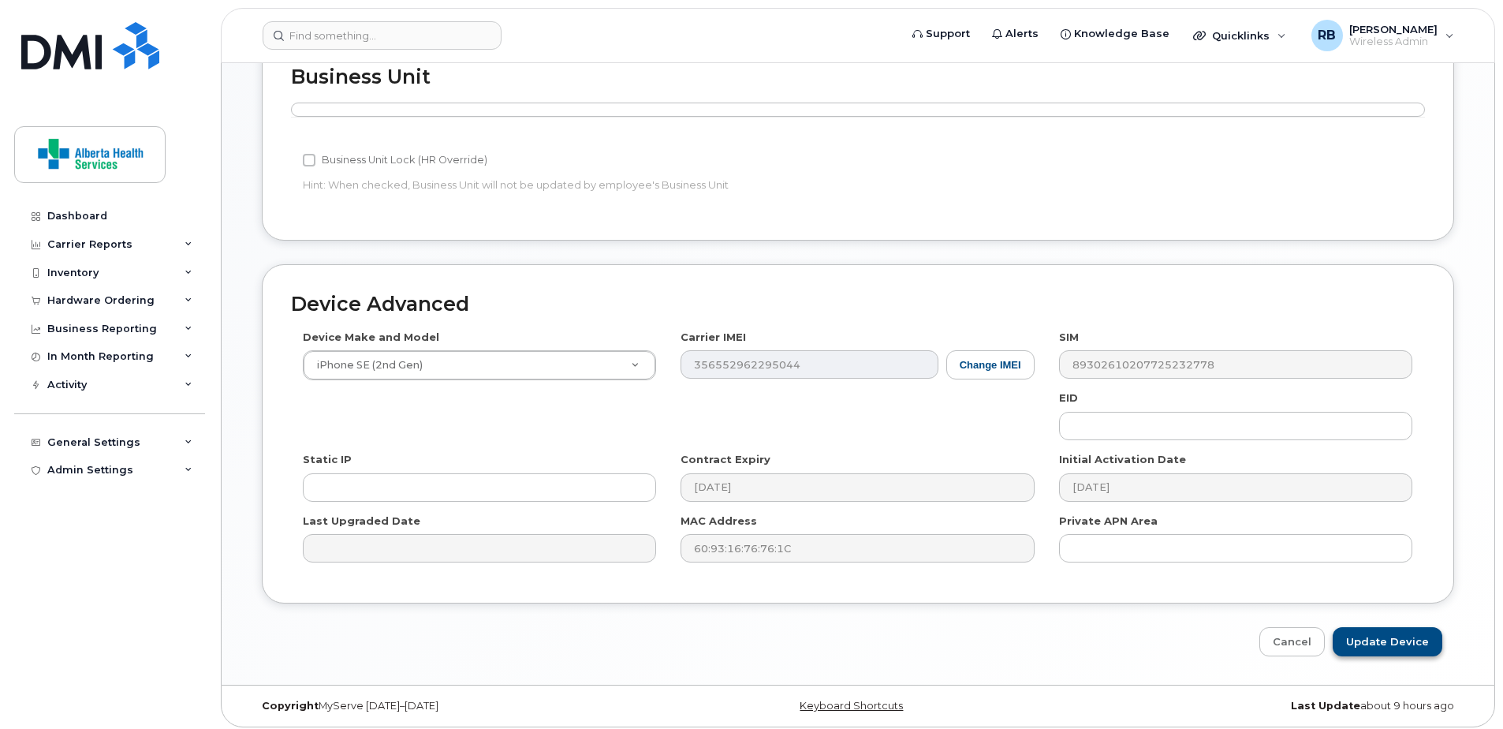
type input "Mallory.Stacey@assistedlivingalberta.ca"
click at [1424, 634] on input "Update Device" at bounding box center [1388, 641] width 110 height 29
type input "Saving..."
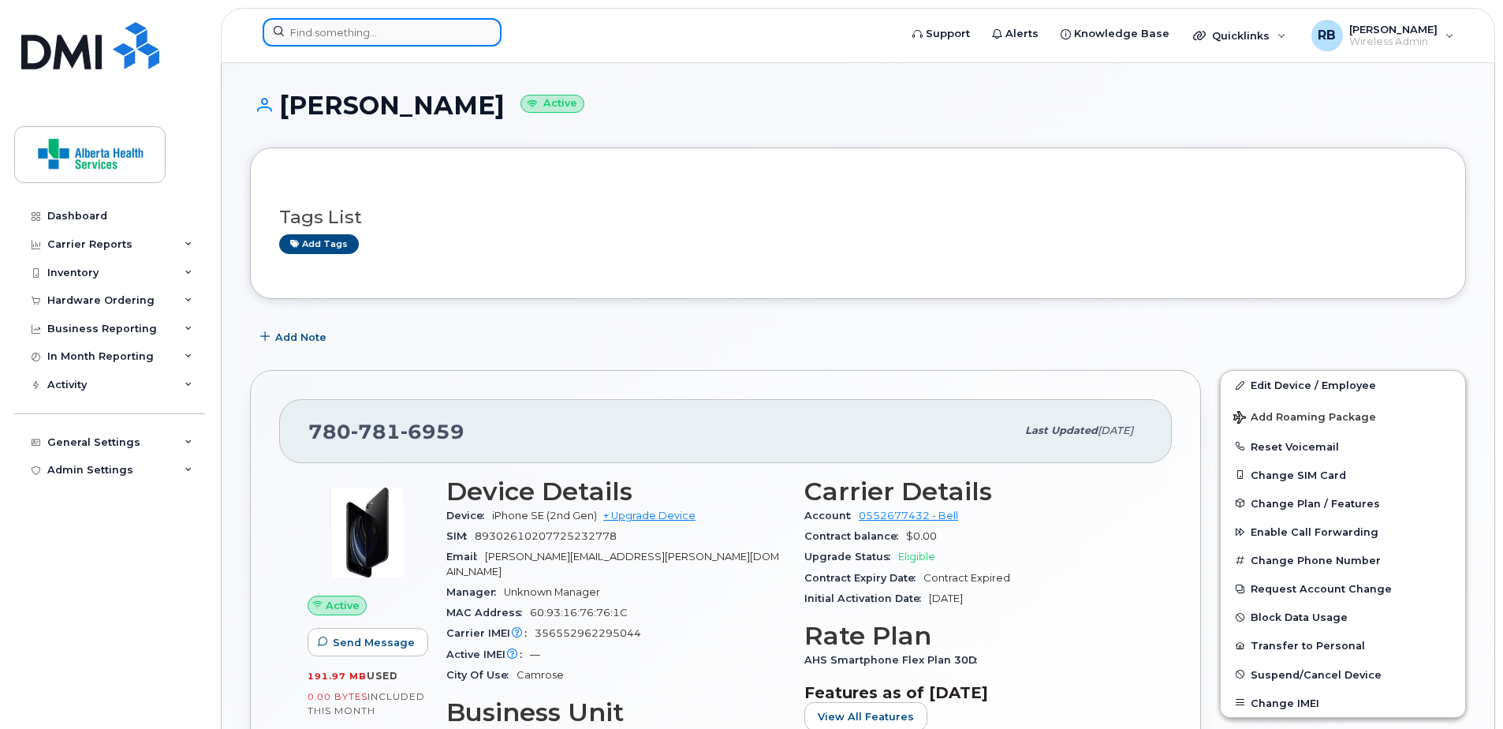
click at [334, 35] on input at bounding box center [382, 32] width 239 height 28
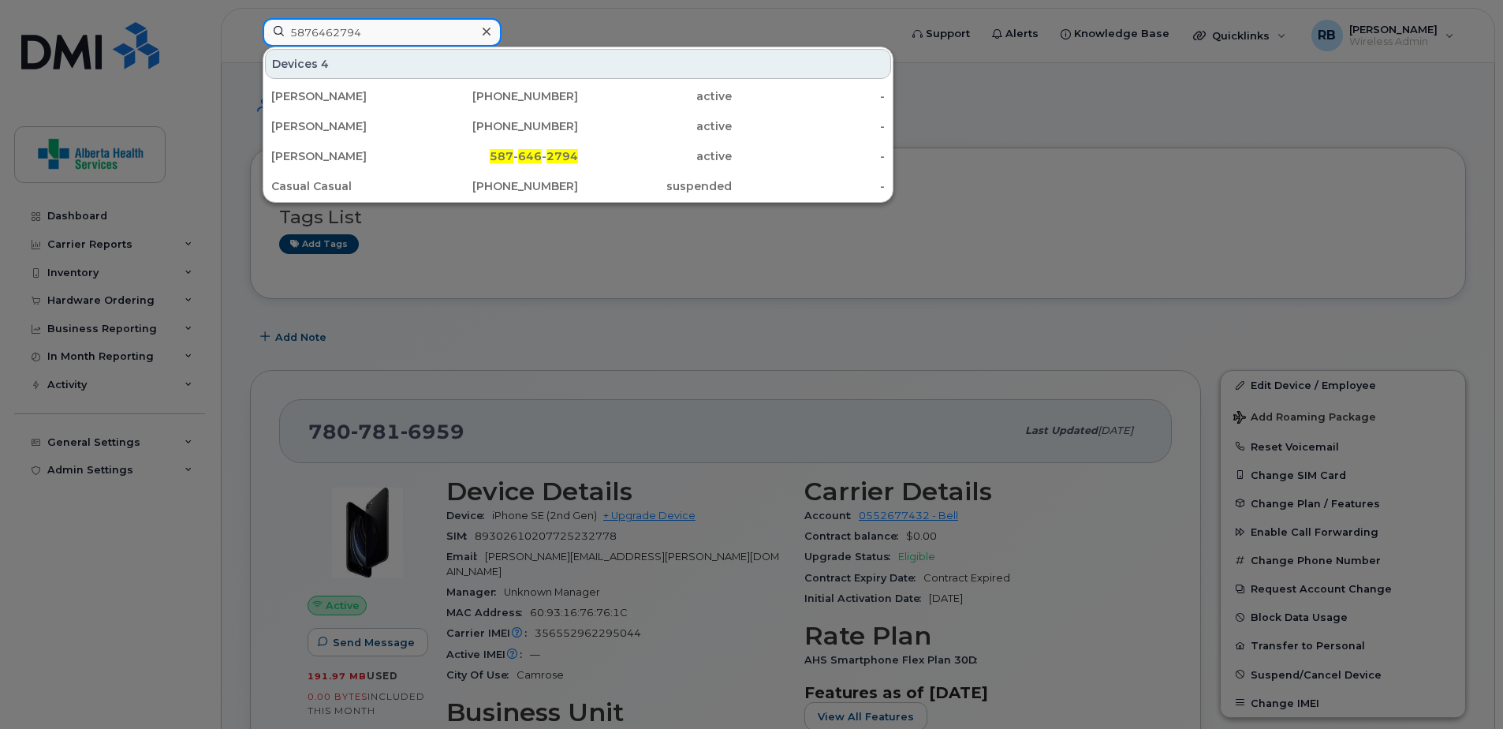
type input "5876462794"
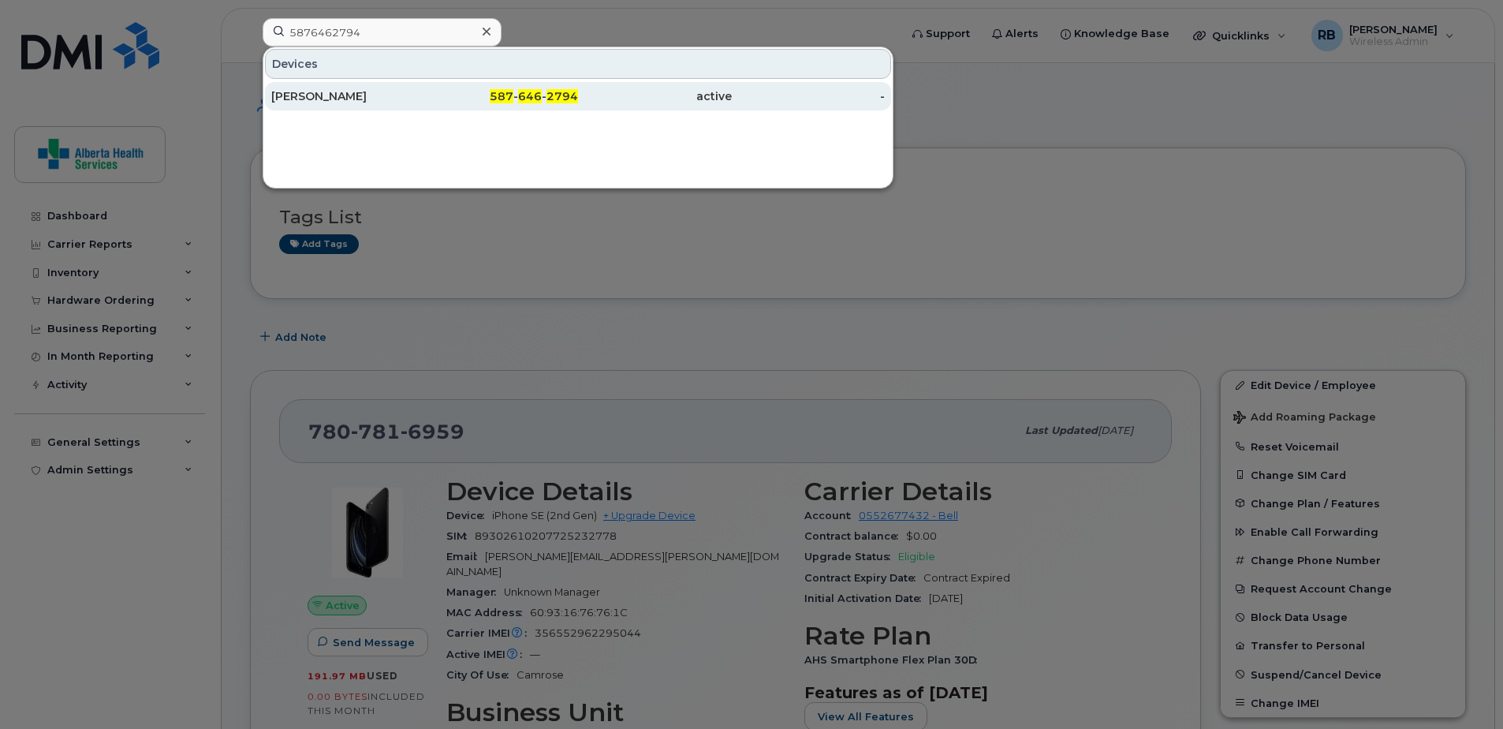
click at [372, 93] on div "Jessica Kenway" at bounding box center [348, 96] width 154 height 16
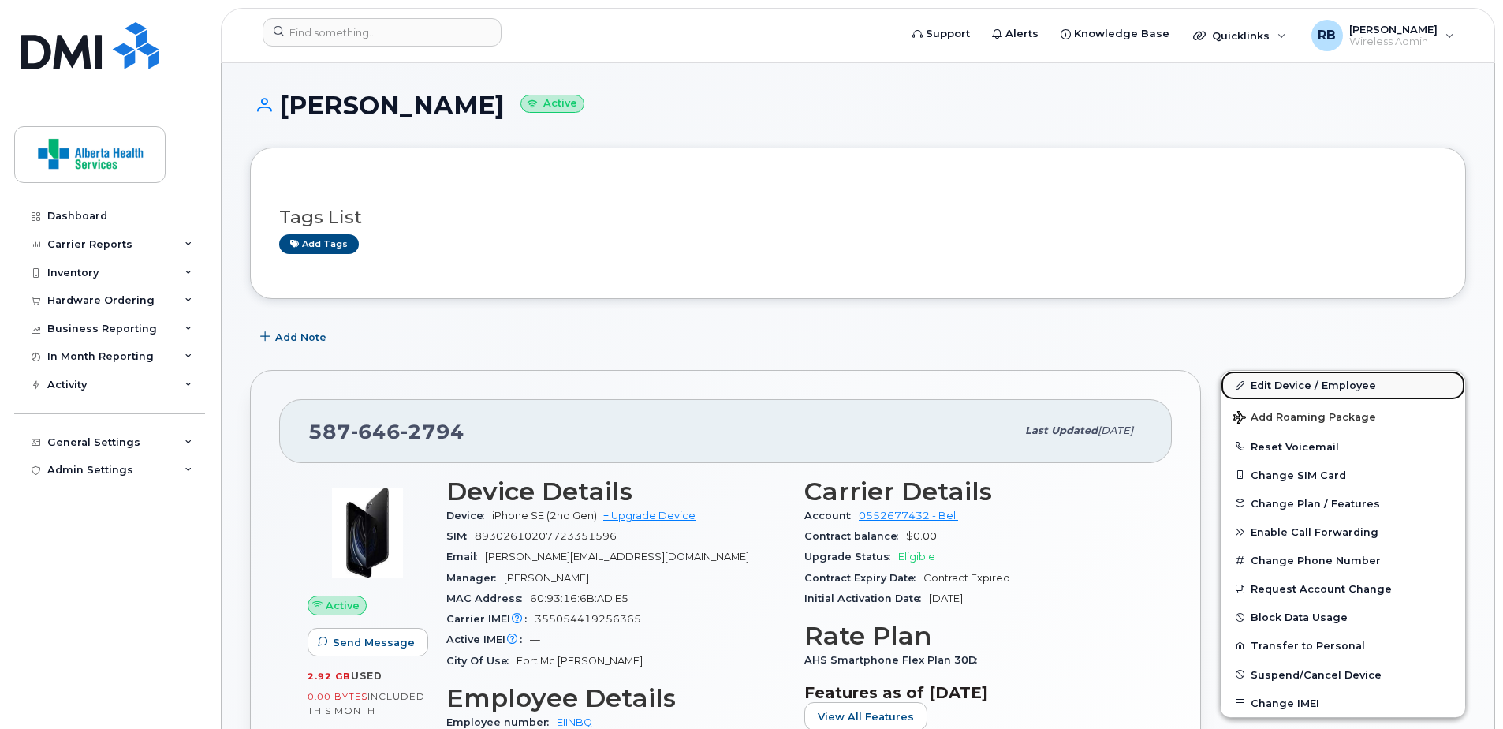
click at [1313, 377] on link "Edit Device / Employee" at bounding box center [1343, 385] width 244 height 28
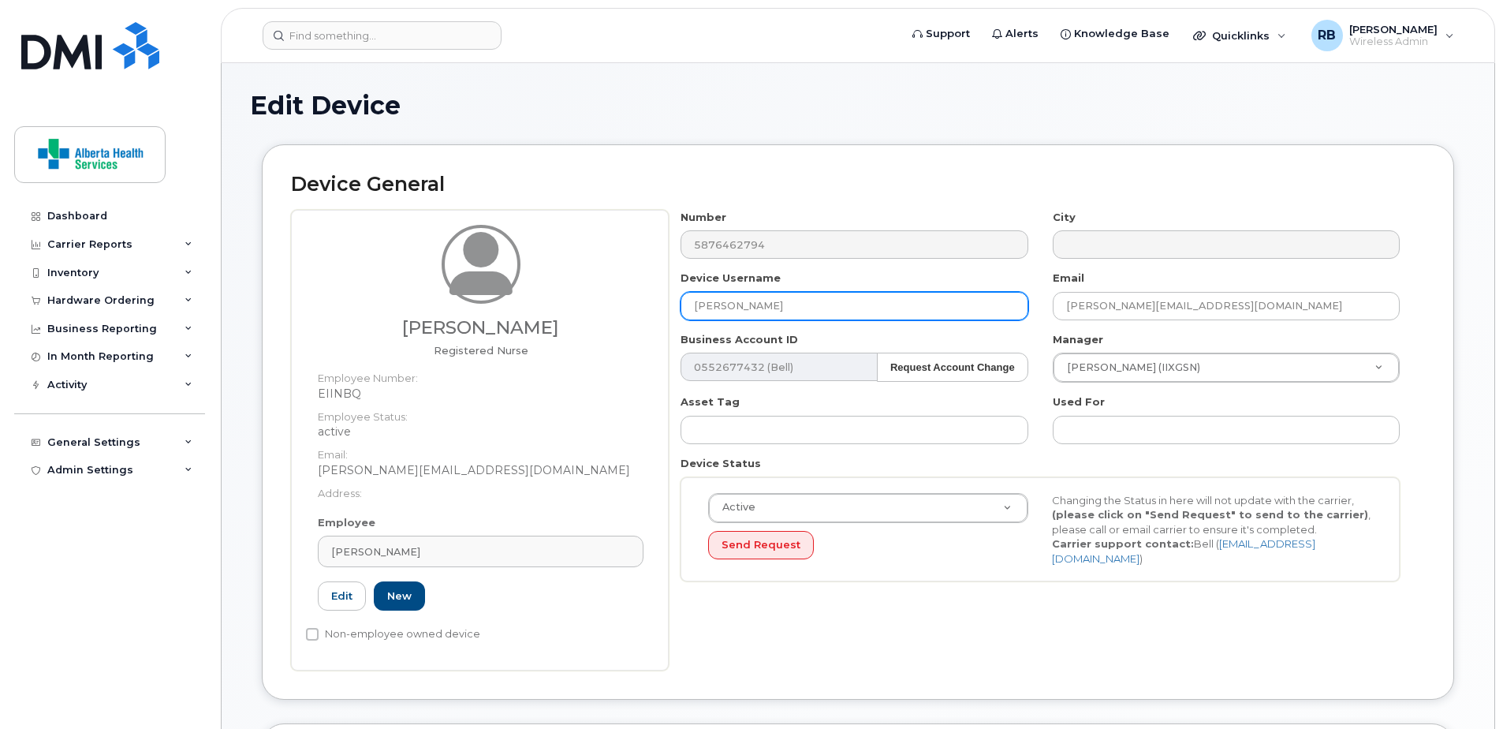
drag, startPoint x: 834, startPoint y: 305, endPoint x: 421, endPoint y: 255, distance: 416.1
click at [449, 273] on div "[PERSON_NAME] Registered Nurse Employee Number: EIINBQ Employee Status: active …" at bounding box center [858, 440] width 1134 height 460
paste input "[PERSON_NAME]"
type input "[PERSON_NAME]"
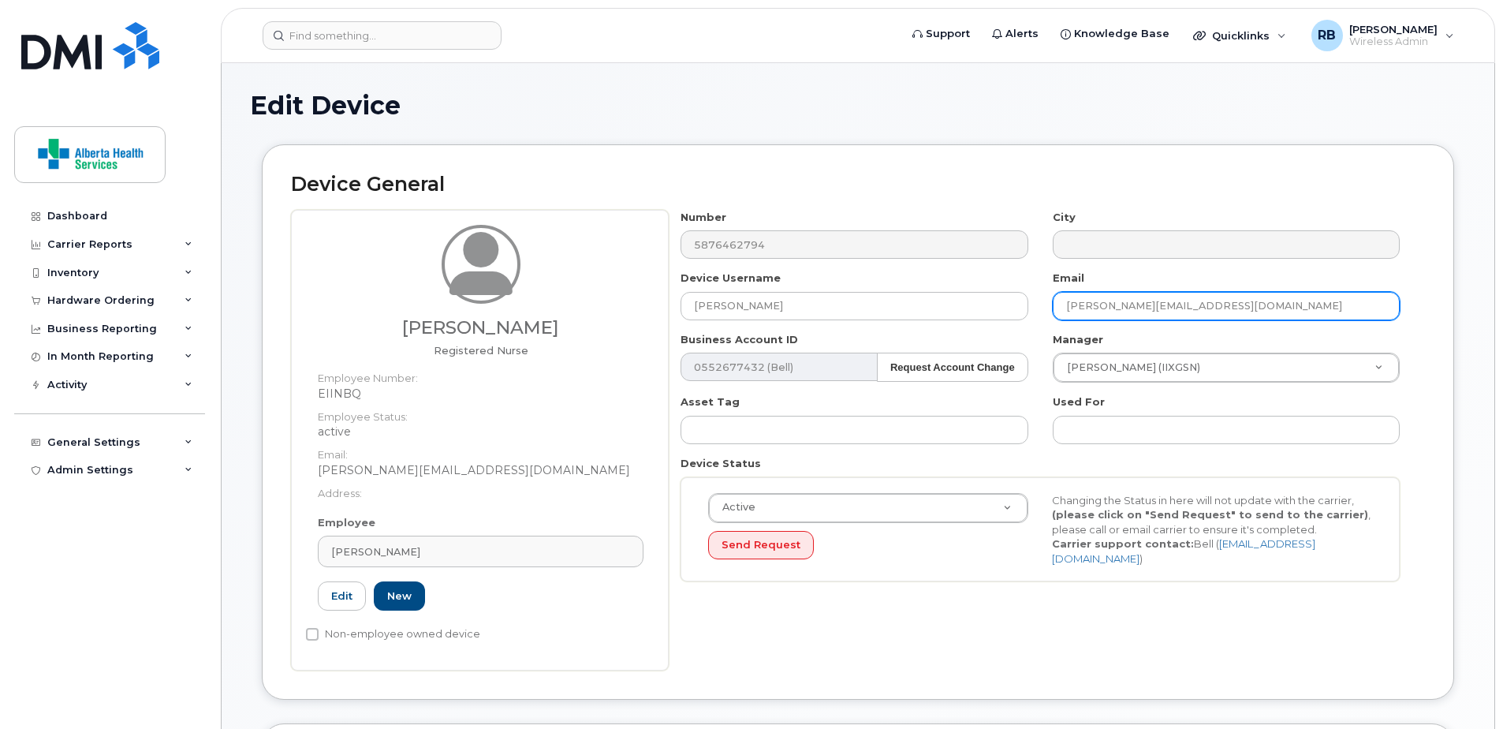
drag, startPoint x: 1281, startPoint y: 314, endPoint x: 842, endPoint y: 382, distance: 444.5
click at [852, 301] on div "Number 5876462794 City Device Username Maribel Luyun Email Jessica.Kenway@assis…" at bounding box center [1041, 402] width 744 height 384
paste input "Maribel.Luyun"
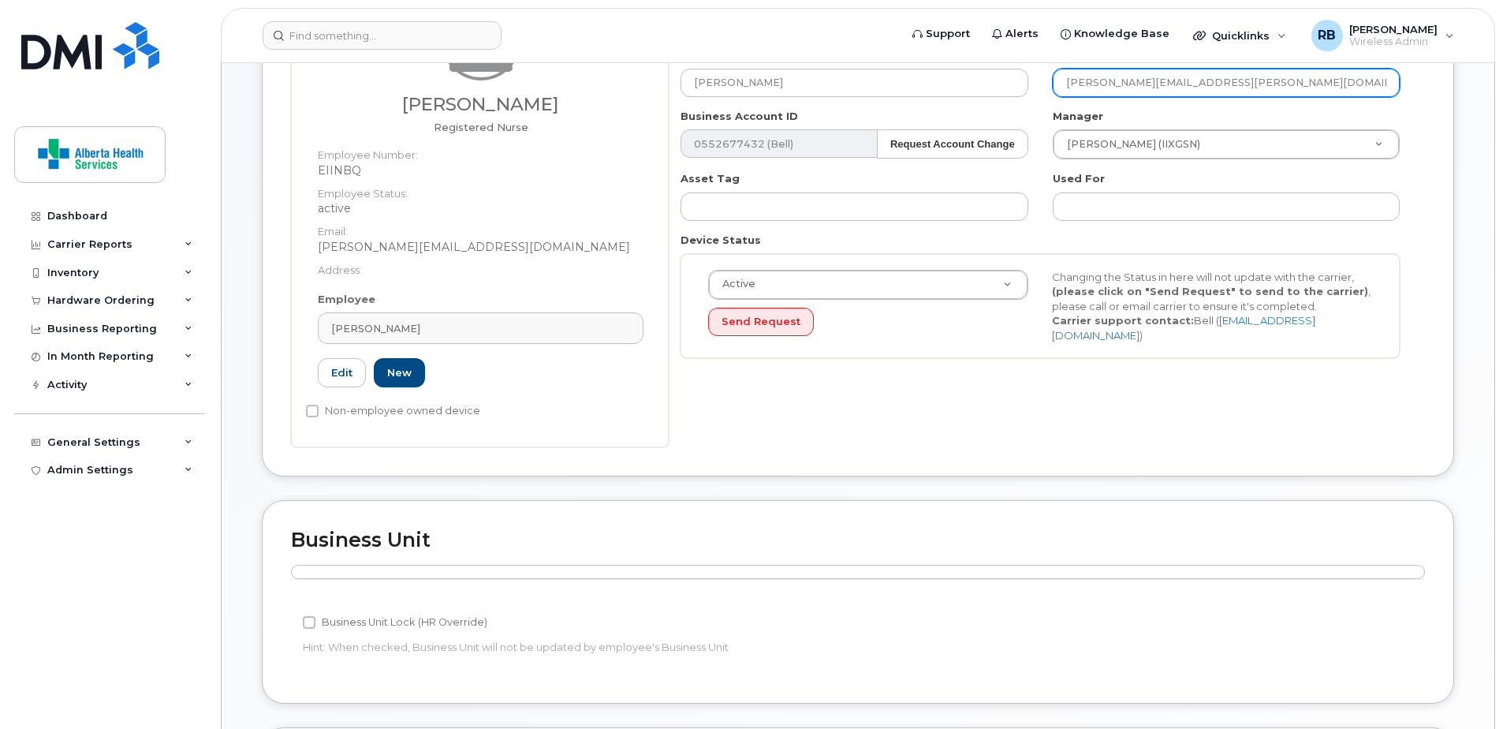
scroll to position [631, 0]
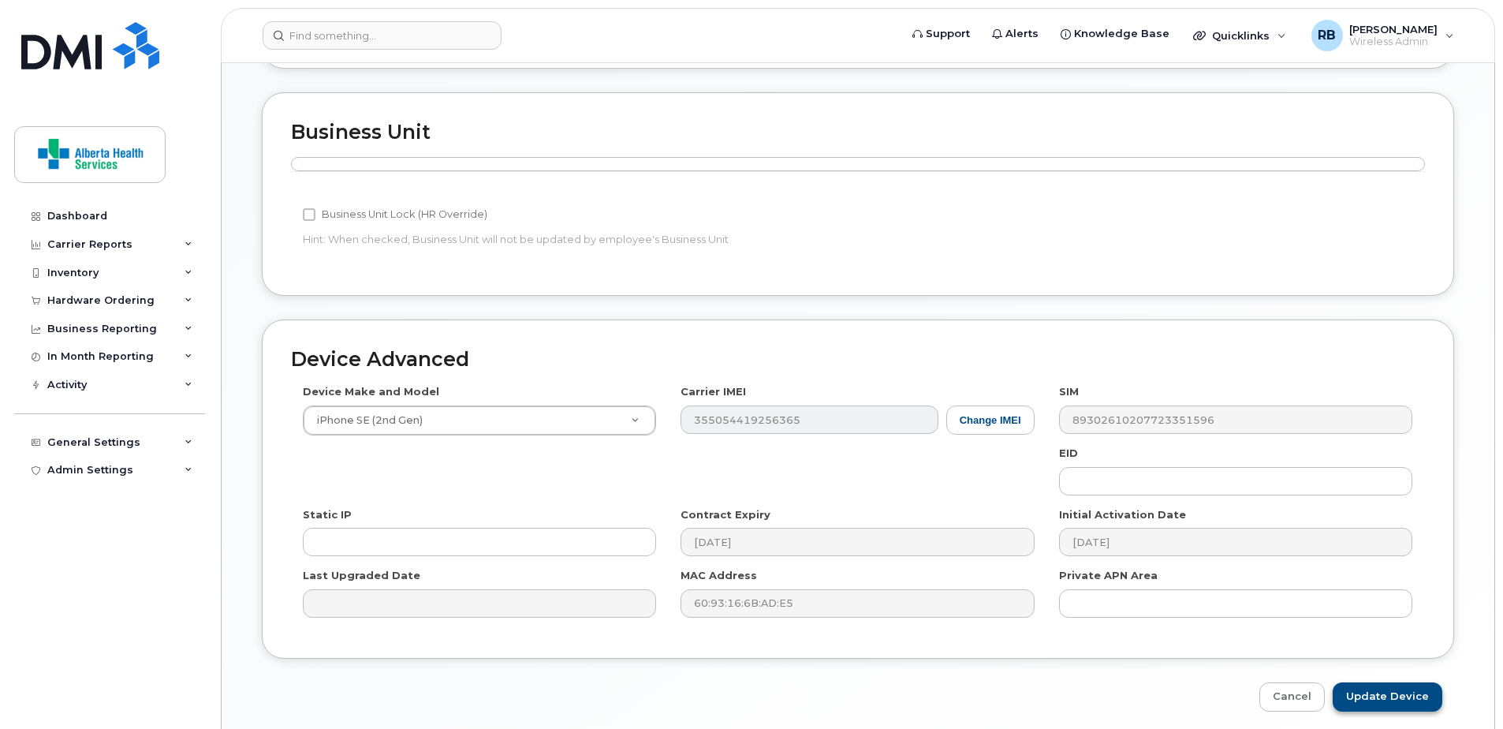
type input "[PERSON_NAME][EMAIL_ADDRESS][PERSON_NAME][DOMAIN_NAME]"
click at [1389, 684] on input "Update Device" at bounding box center [1388, 696] width 110 height 29
type input "Saving..."
